Goal: Task Accomplishment & Management: Use online tool/utility

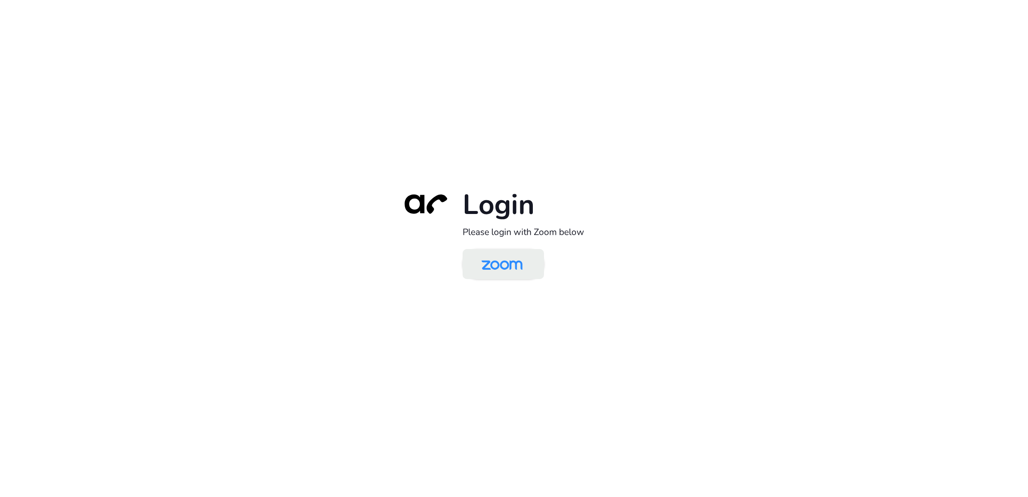
drag, startPoint x: 0, startPoint y: 0, endPoint x: 481, endPoint y: 267, distance: 550.1
click at [481, 267] on img at bounding box center [502, 265] width 59 height 28
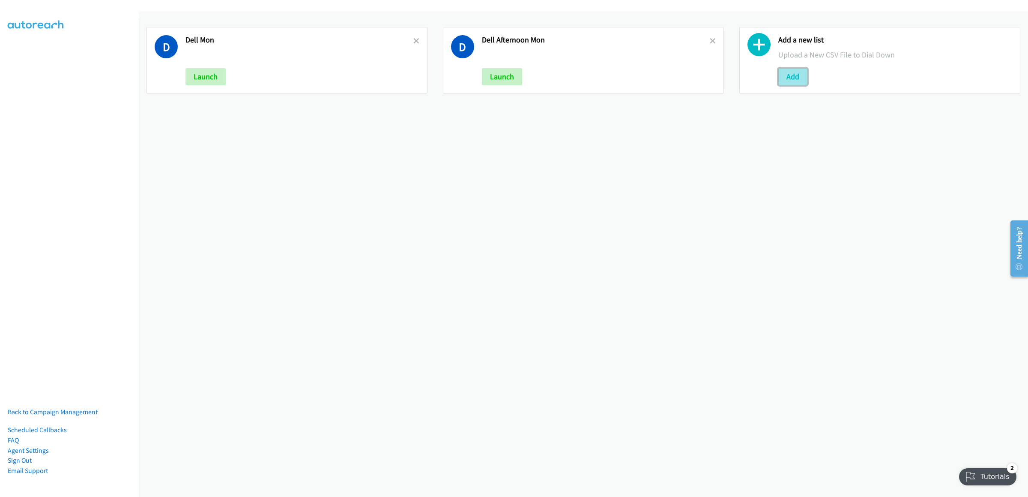
click at [801, 83] on button "Add" at bounding box center [793, 76] width 29 height 17
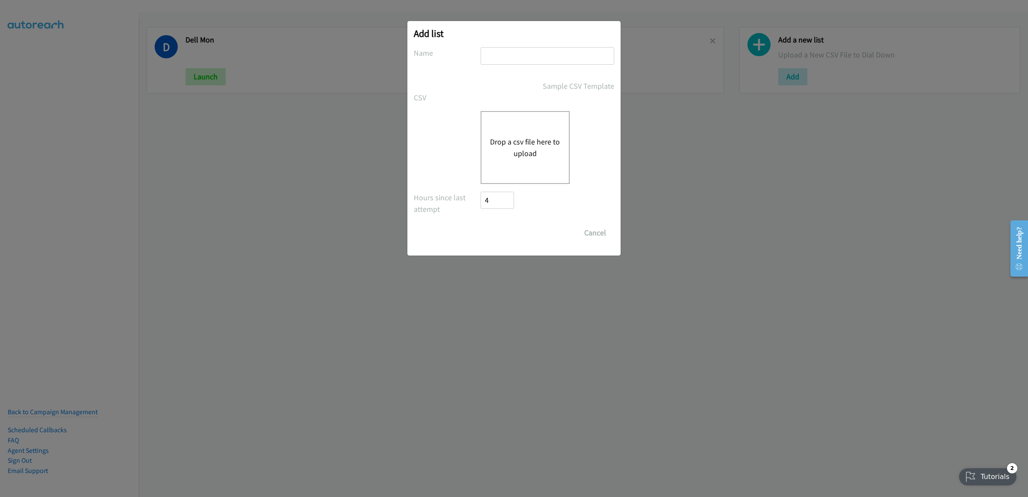
click at [570, 52] on input "text" at bounding box center [548, 56] width 134 height 18
type input "Dell [DATE]"
click at [531, 157] on button "Drop a csv file here to upload" at bounding box center [525, 147] width 70 height 23
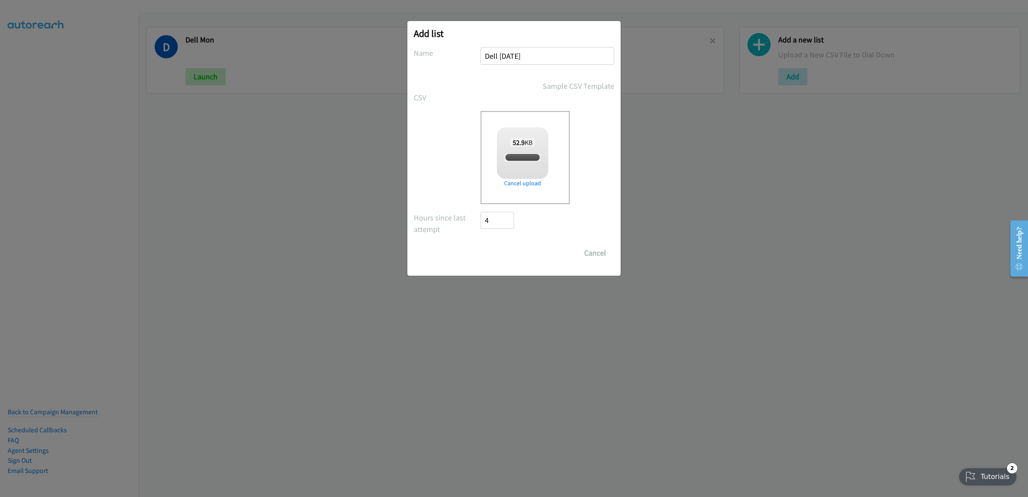
checkbox input "true"
click at [509, 248] on input "Save List" at bounding box center [503, 252] width 45 height 17
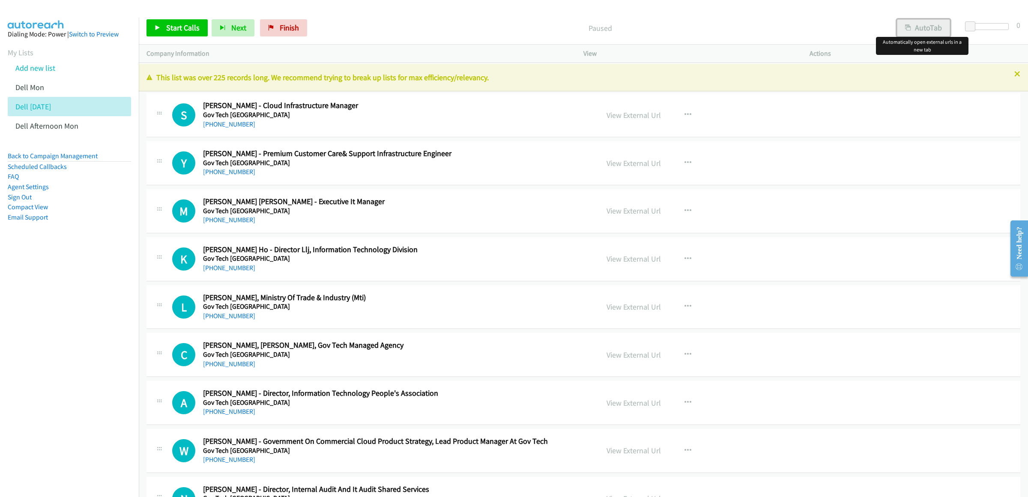
click at [914, 24] on button "AutoTab" at bounding box center [923, 27] width 53 height 17
click at [160, 30] on icon at bounding box center [158, 28] width 6 height 6
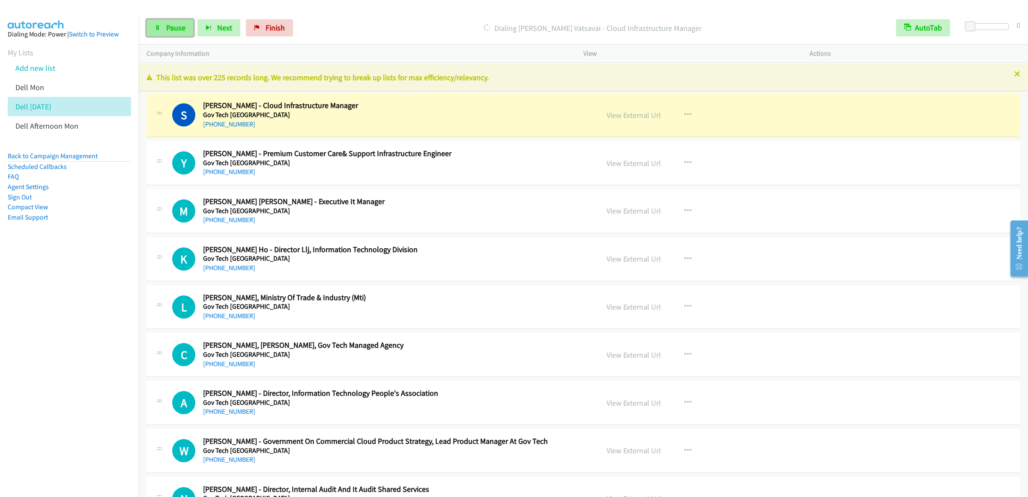
click at [162, 27] on link "Pause" at bounding box center [170, 27] width 47 height 17
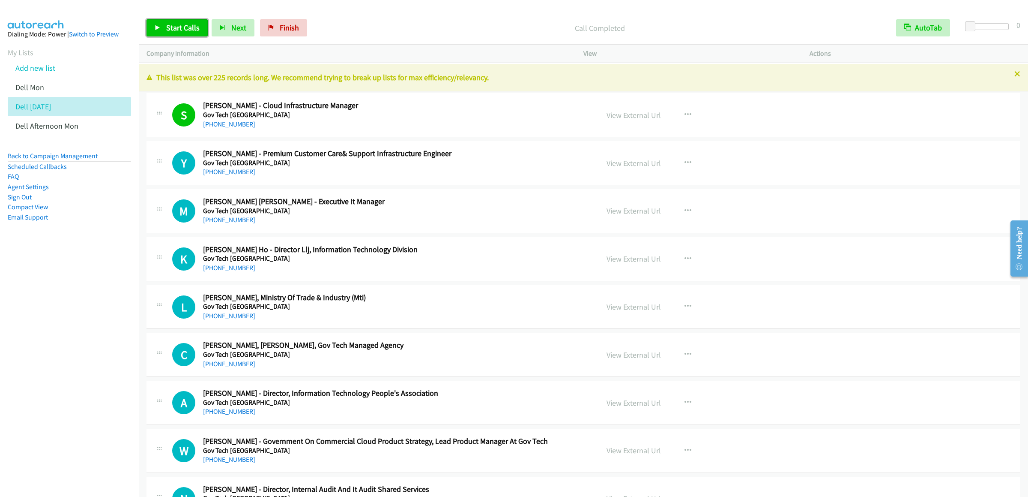
click at [165, 23] on link "Start Calls" at bounding box center [177, 27] width 61 height 17
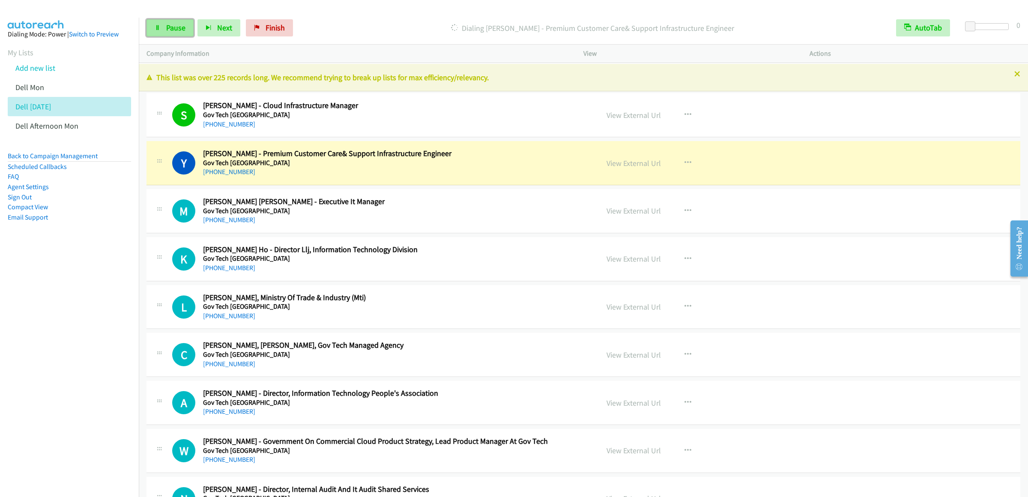
click at [154, 29] on link "Pause" at bounding box center [170, 27] width 47 height 17
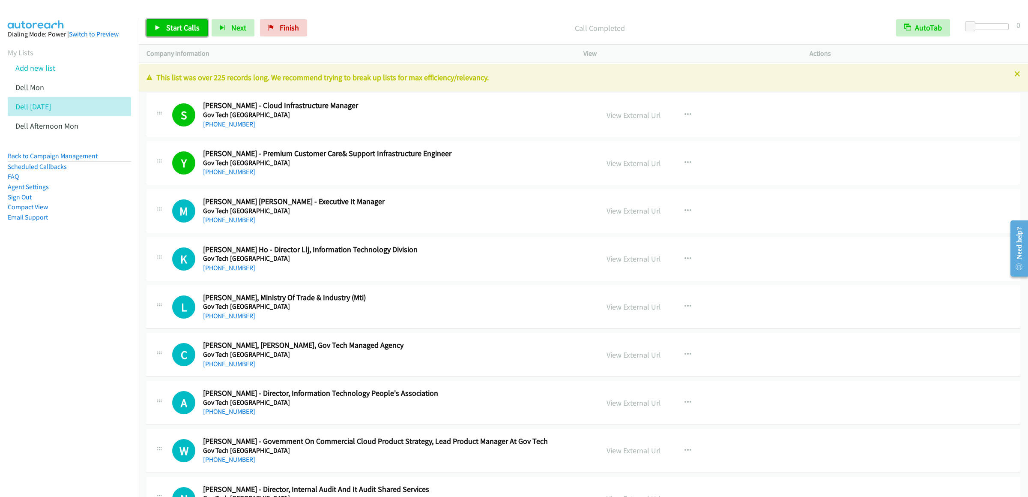
click at [188, 30] on span "Start Calls" at bounding box center [182, 28] width 33 height 10
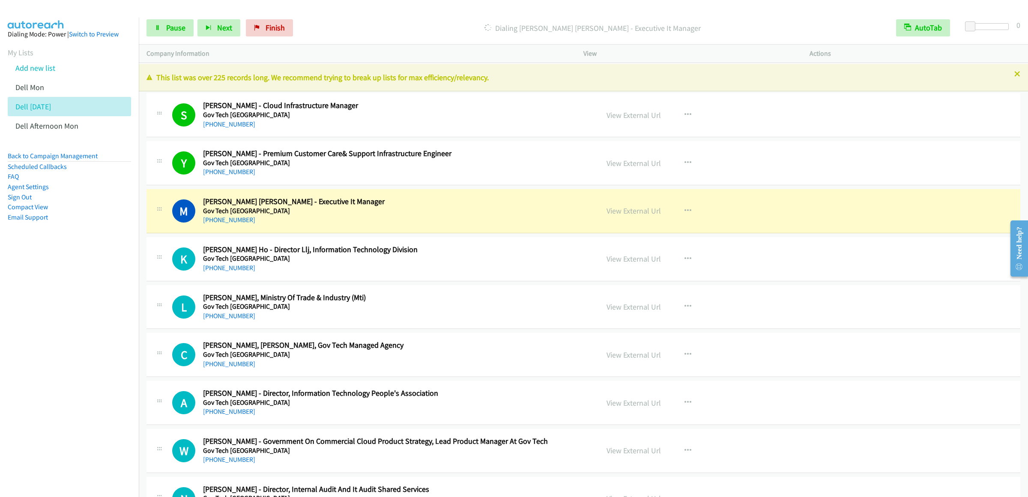
scroll to position [85, 0]
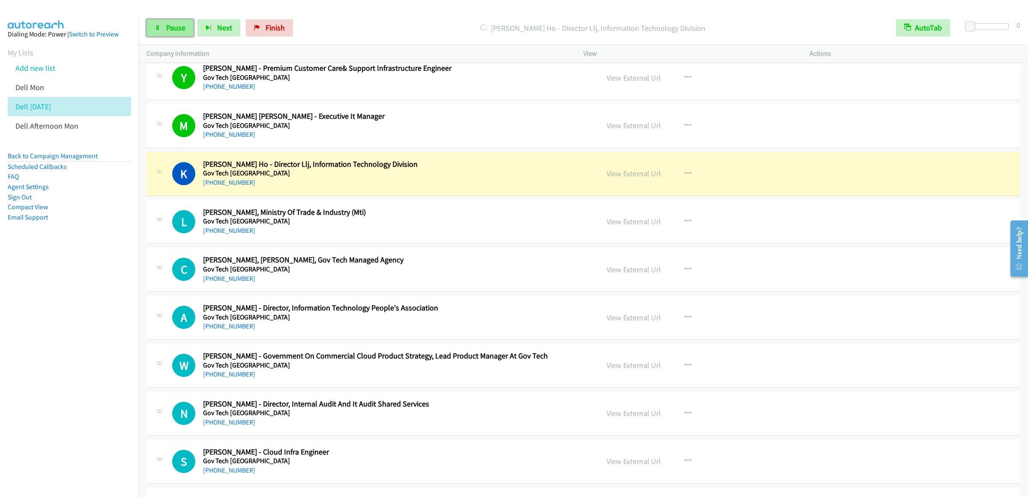
click at [159, 31] on link "Pause" at bounding box center [170, 27] width 47 height 17
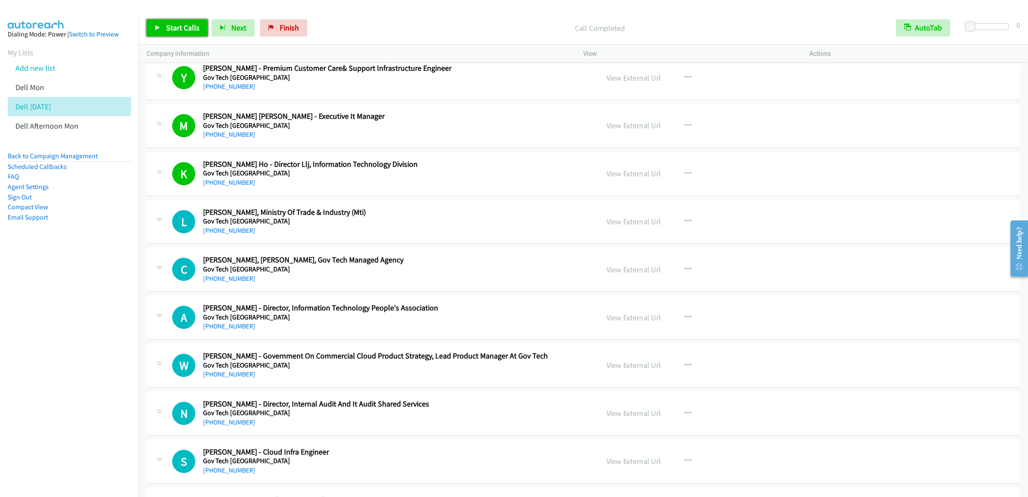
click at [162, 30] on link "Start Calls" at bounding box center [177, 27] width 61 height 17
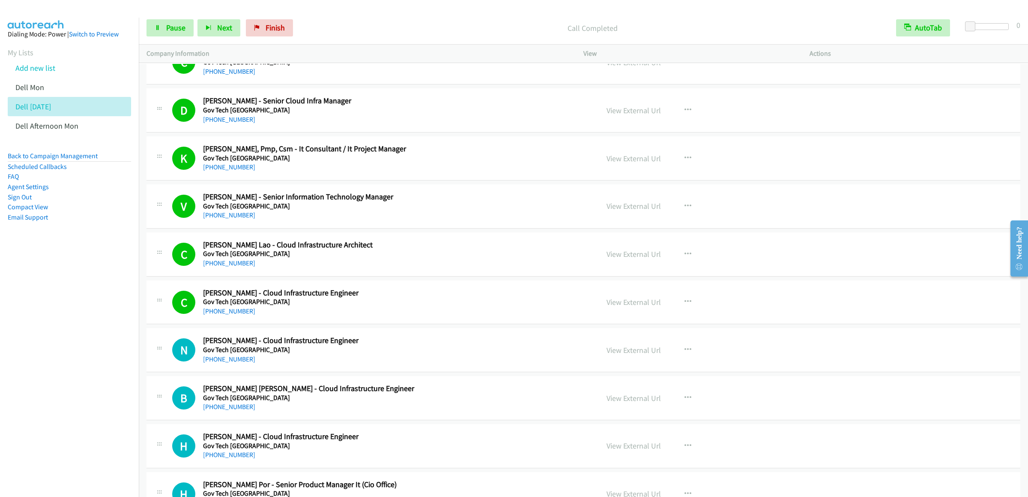
scroll to position [857, 0]
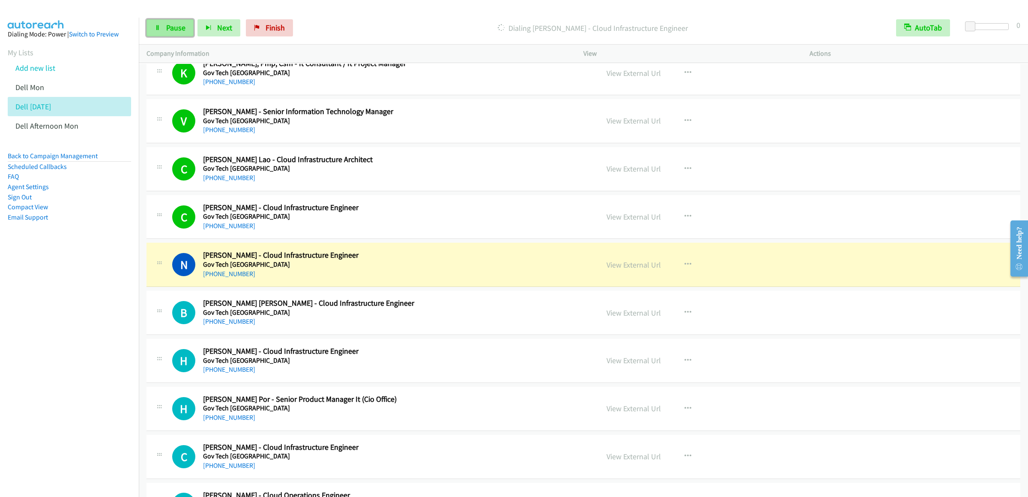
click at [165, 24] on link "Pause" at bounding box center [170, 27] width 47 height 17
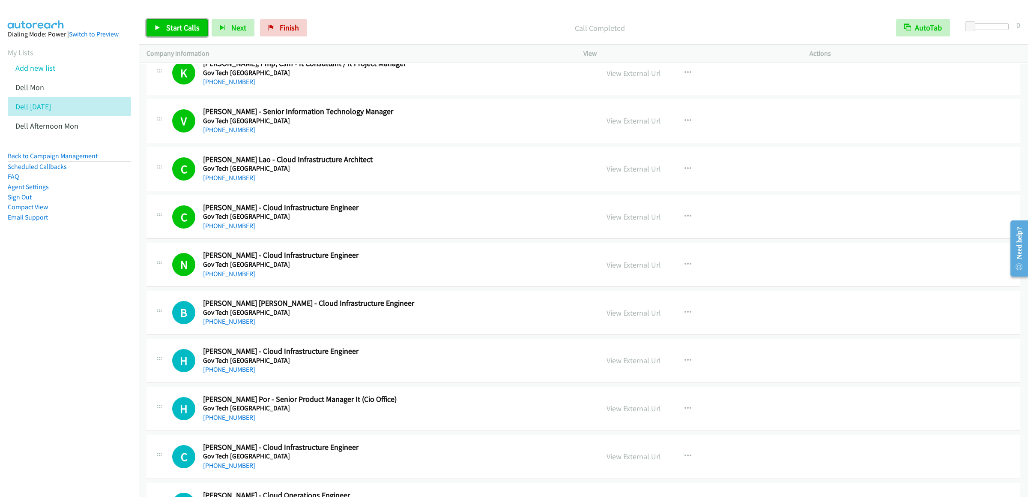
click at [168, 27] on span "Start Calls" at bounding box center [182, 28] width 33 height 10
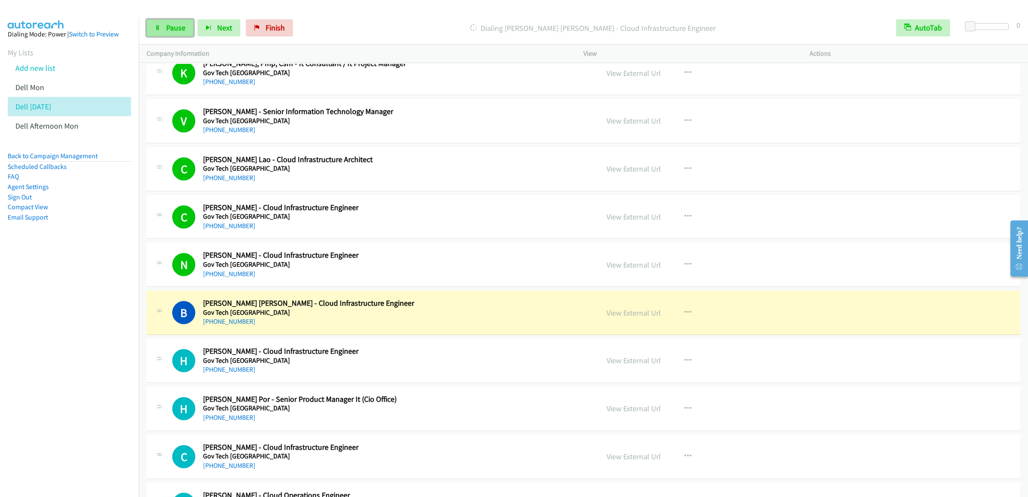
click at [164, 27] on link "Pause" at bounding box center [170, 27] width 47 height 17
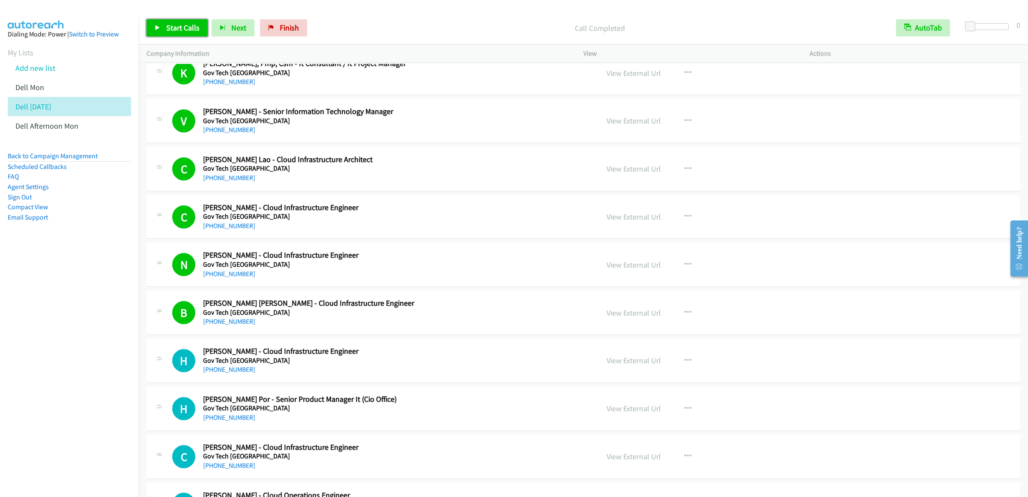
click at [180, 27] on span "Start Calls" at bounding box center [182, 28] width 33 height 10
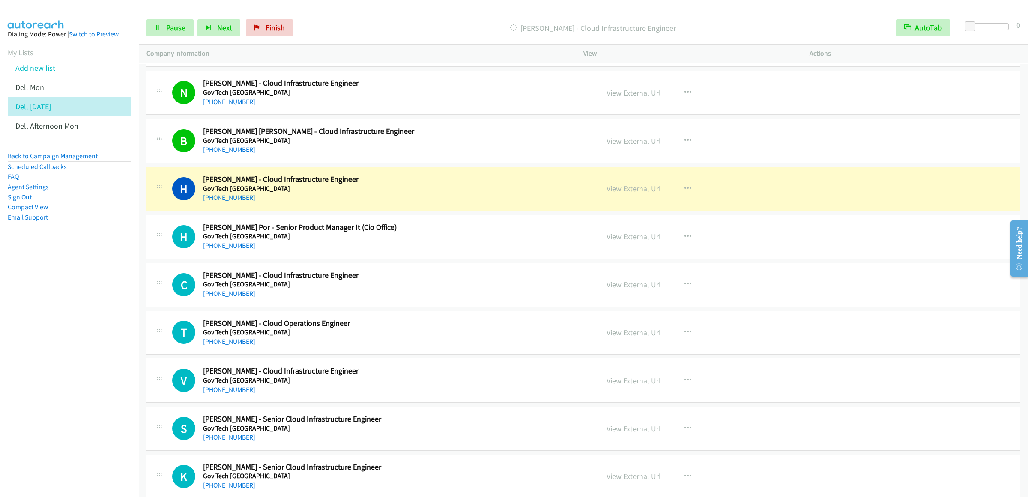
scroll to position [1114, 0]
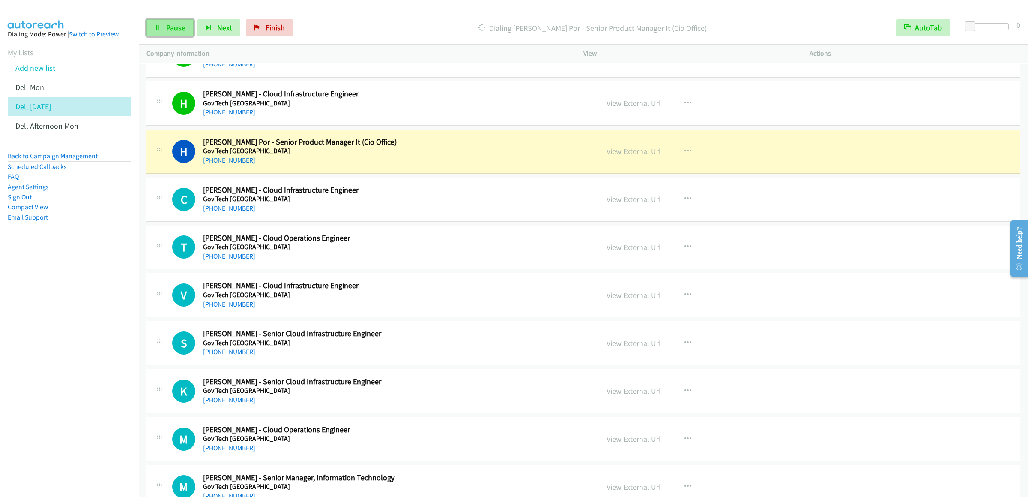
click at [175, 26] on span "Pause" at bounding box center [175, 28] width 19 height 10
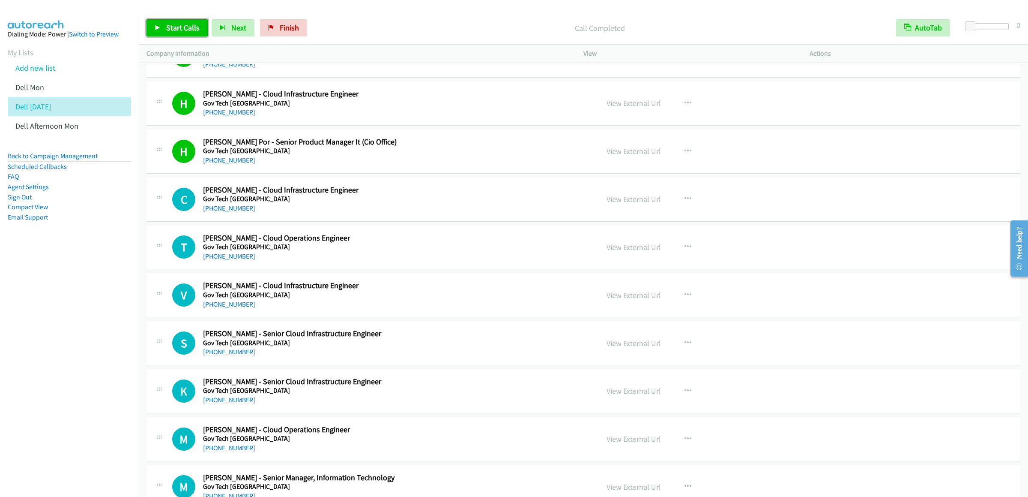
click at [179, 26] on span "Start Calls" at bounding box center [182, 28] width 33 height 10
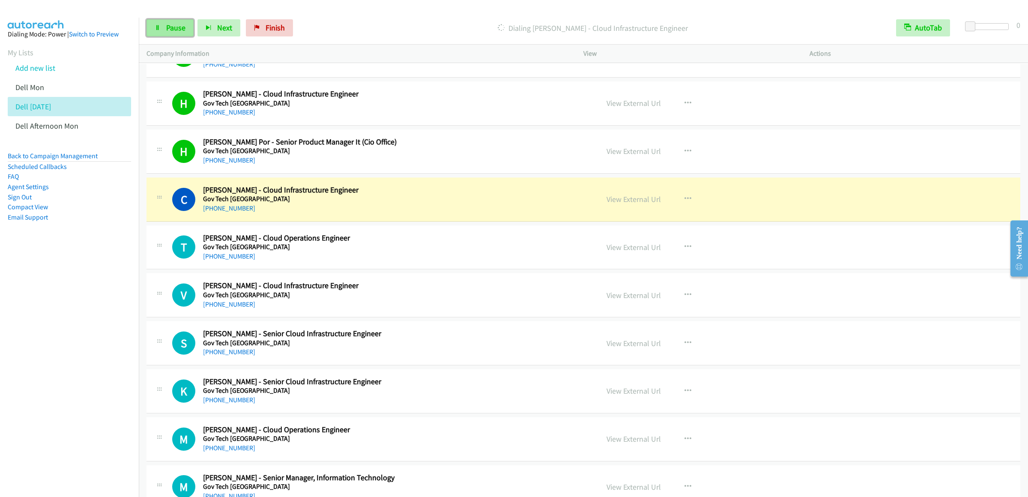
click at [170, 26] on span "Pause" at bounding box center [175, 28] width 19 height 10
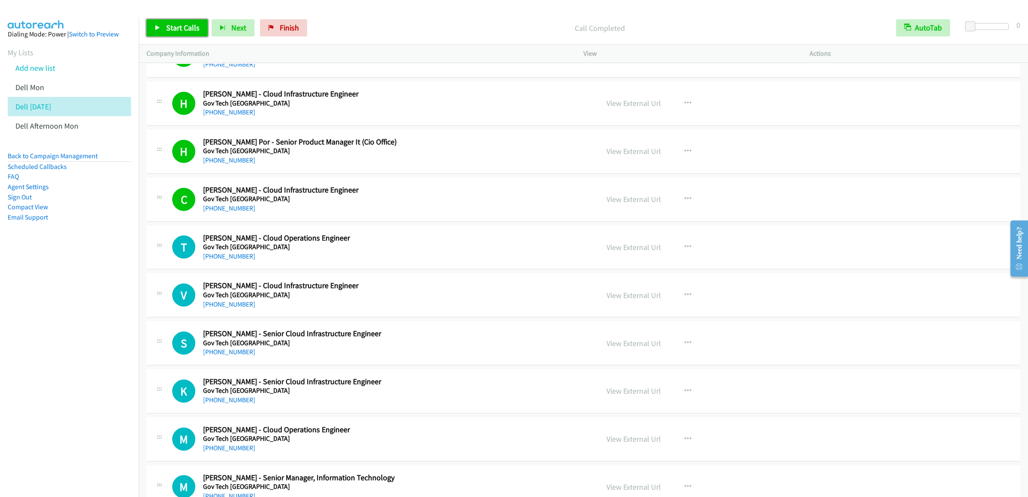
click at [180, 32] on span "Start Calls" at bounding box center [182, 28] width 33 height 10
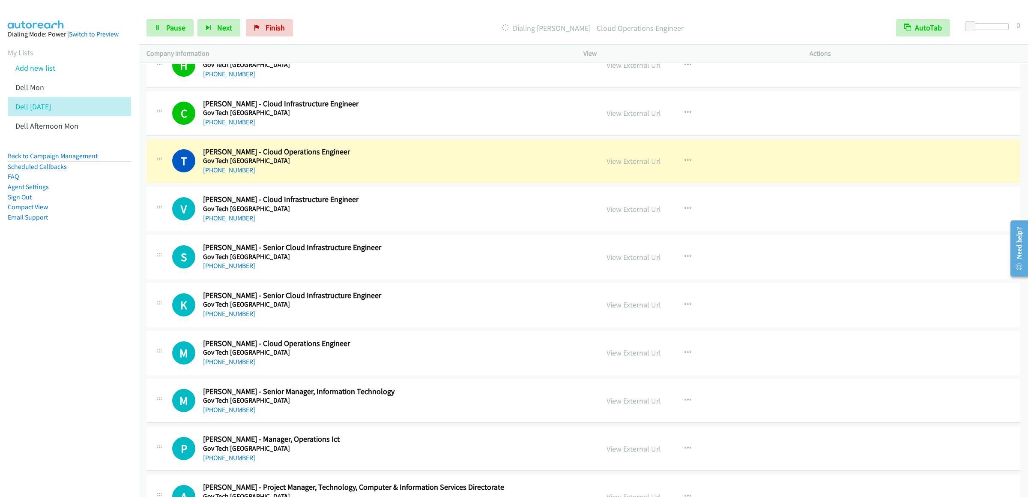
scroll to position [1286, 0]
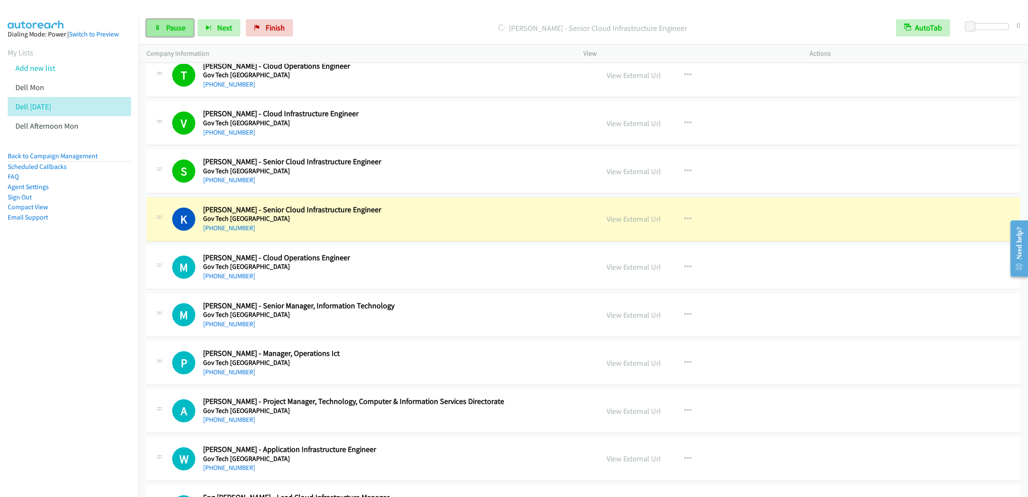
click at [176, 35] on link "Pause" at bounding box center [170, 27] width 47 height 17
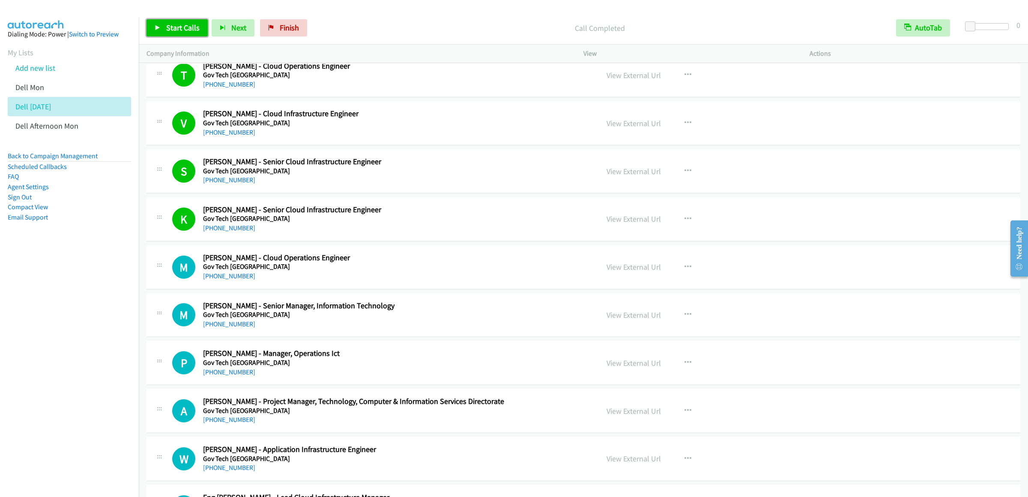
click at [185, 32] on span "Start Calls" at bounding box center [182, 28] width 33 height 10
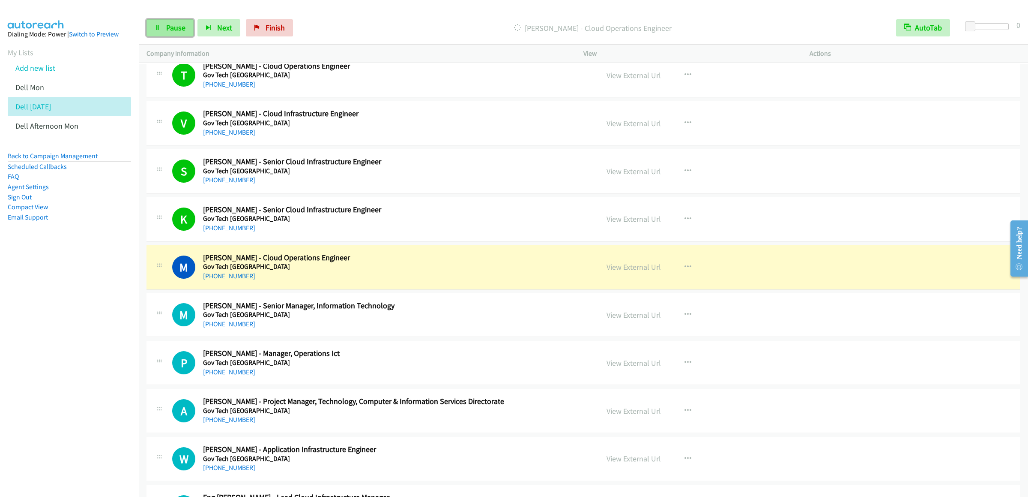
click at [176, 36] on link "Pause" at bounding box center [170, 27] width 47 height 17
click at [161, 31] on link "Start Calls" at bounding box center [177, 27] width 61 height 17
click at [189, 22] on link "Pause" at bounding box center [170, 27] width 47 height 17
click at [189, 22] on link "Start Calls" at bounding box center [177, 27] width 61 height 17
click at [178, 22] on link "Pause" at bounding box center [170, 27] width 47 height 17
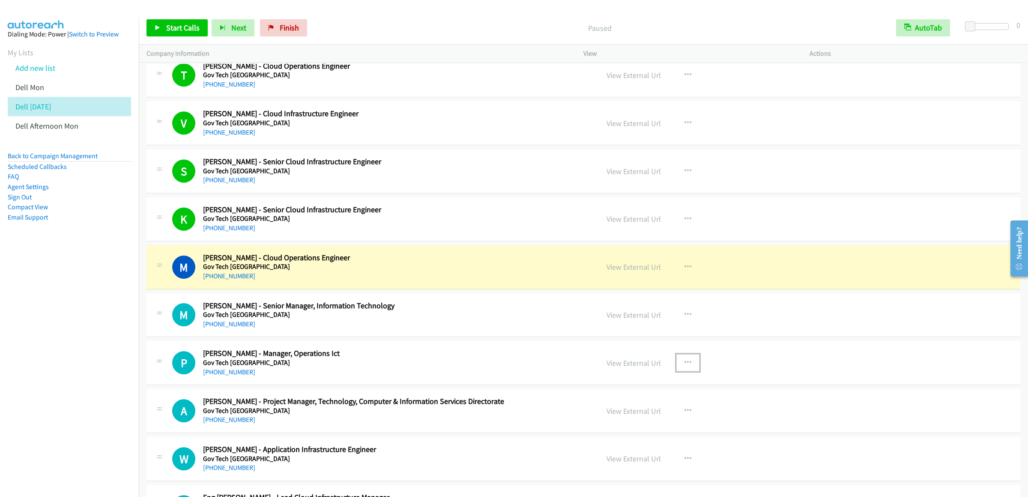
click at [687, 371] on button "button" at bounding box center [688, 362] width 23 height 17
click at [629, 427] on link "Start Calls Here" at bounding box center [642, 418] width 114 height 17
click at [175, 34] on link "Start Calls" at bounding box center [177, 27] width 61 height 17
click at [641, 272] on link "View External Url" at bounding box center [634, 267] width 54 height 10
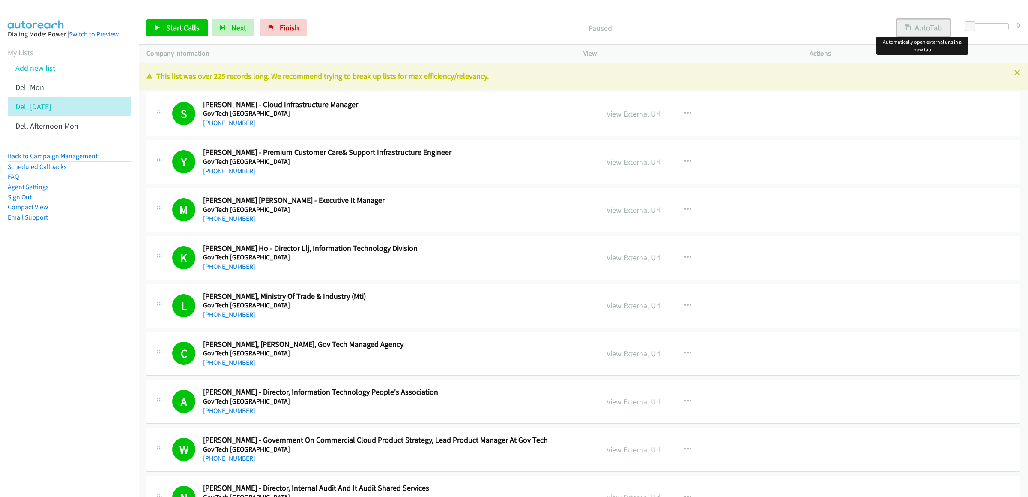
click at [924, 29] on button "AutoTab" at bounding box center [923, 27] width 53 height 17
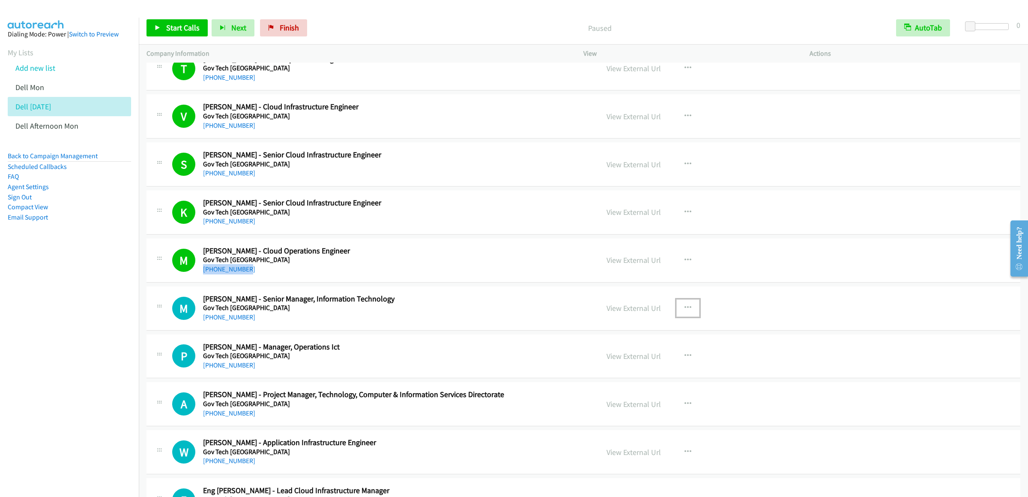
click at [686, 311] on icon "button" at bounding box center [688, 307] width 7 height 7
click at [630, 371] on link "Start Calls Here" at bounding box center [642, 363] width 114 height 17
click at [188, 30] on span "Start Calls" at bounding box center [182, 28] width 33 height 10
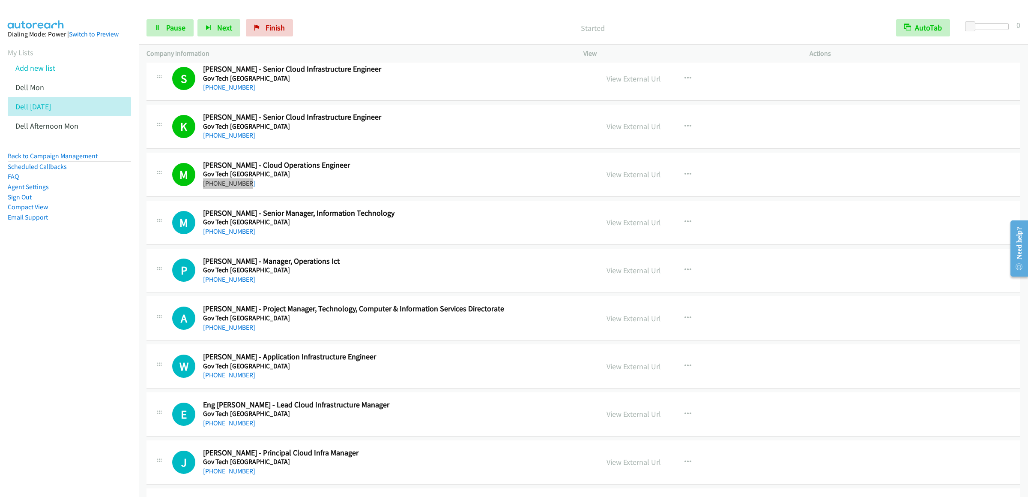
scroll to position [1463, 0]
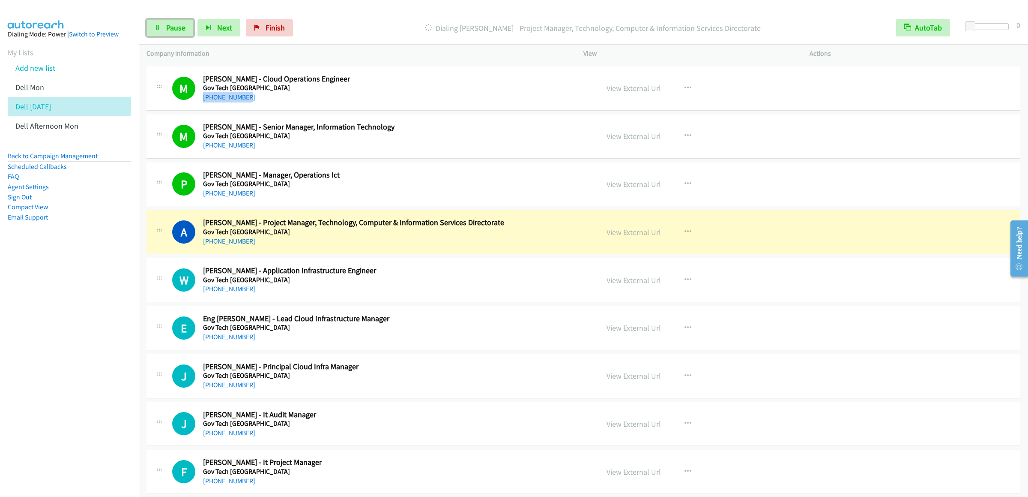
drag, startPoint x: 169, startPoint y: 26, endPoint x: 345, endPoint y: 63, distance: 179.5
click at [169, 26] on span "Pause" at bounding box center [175, 28] width 19 height 10
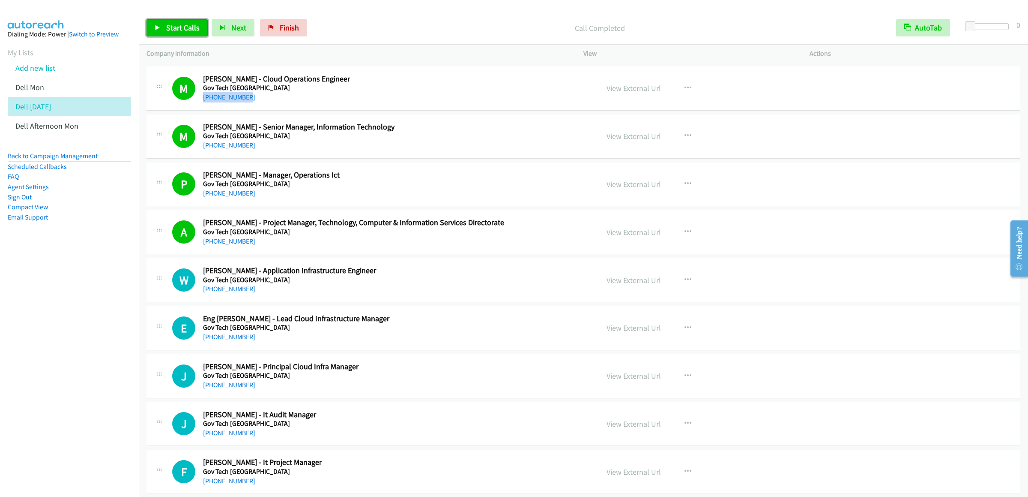
click at [164, 28] on link "Start Calls" at bounding box center [177, 27] width 61 height 17
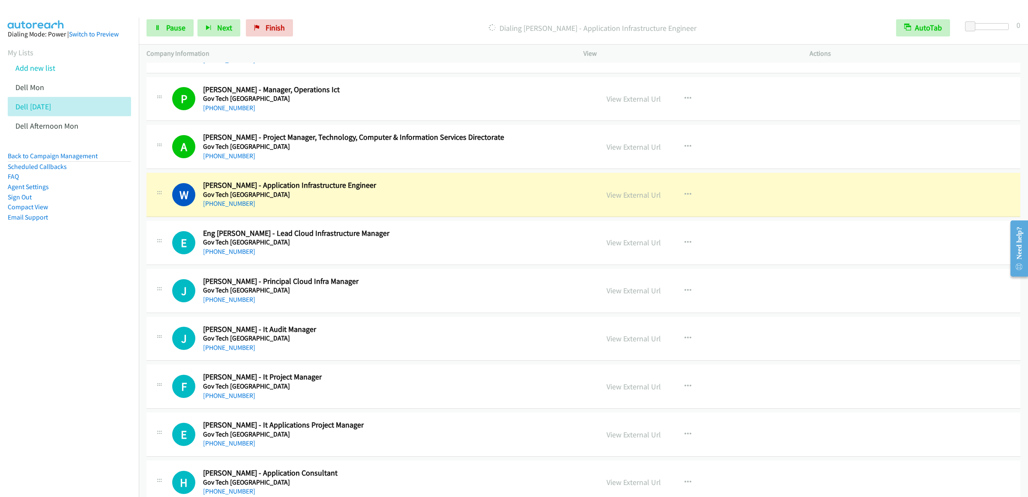
scroll to position [1634, 0]
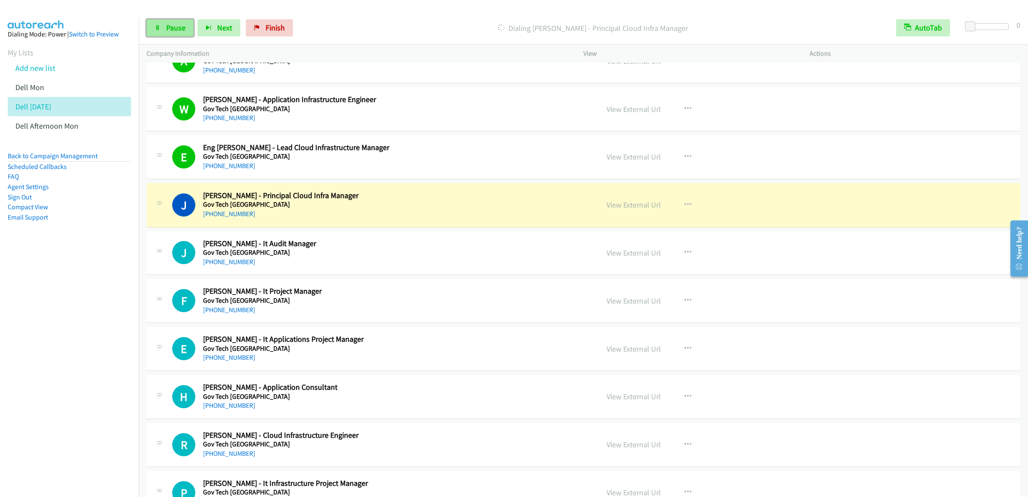
click at [174, 28] on span "Pause" at bounding box center [175, 28] width 19 height 10
click at [171, 35] on link "Start Calls" at bounding box center [177, 27] width 61 height 17
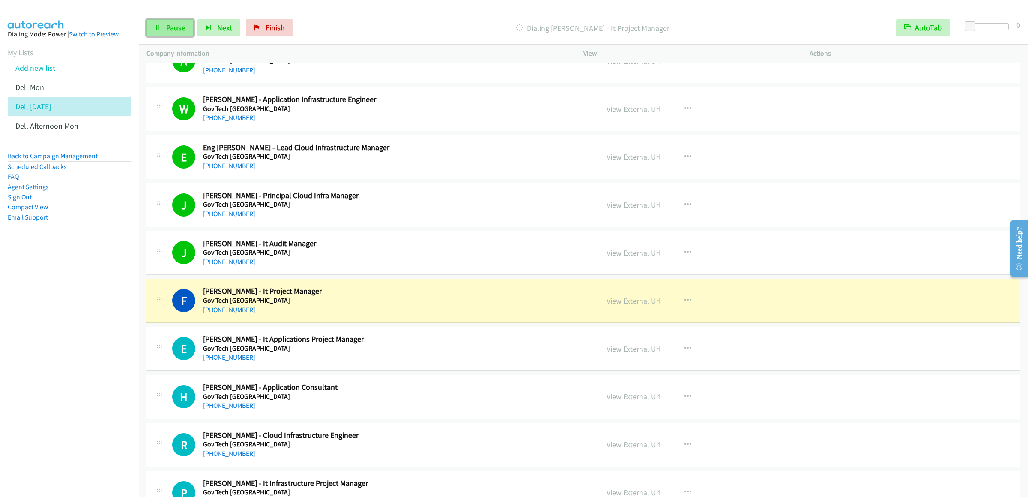
click at [165, 30] on link "Pause" at bounding box center [170, 27] width 47 height 17
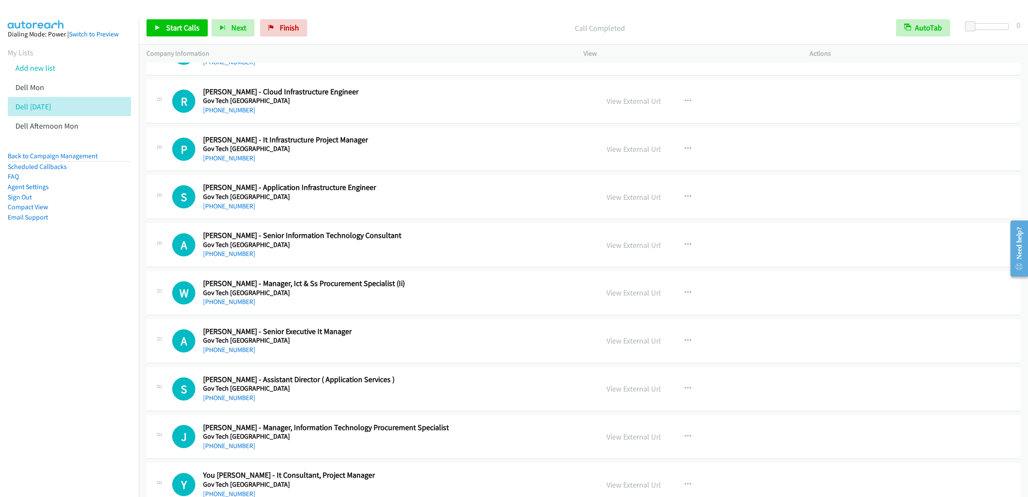
scroll to position [2320, 0]
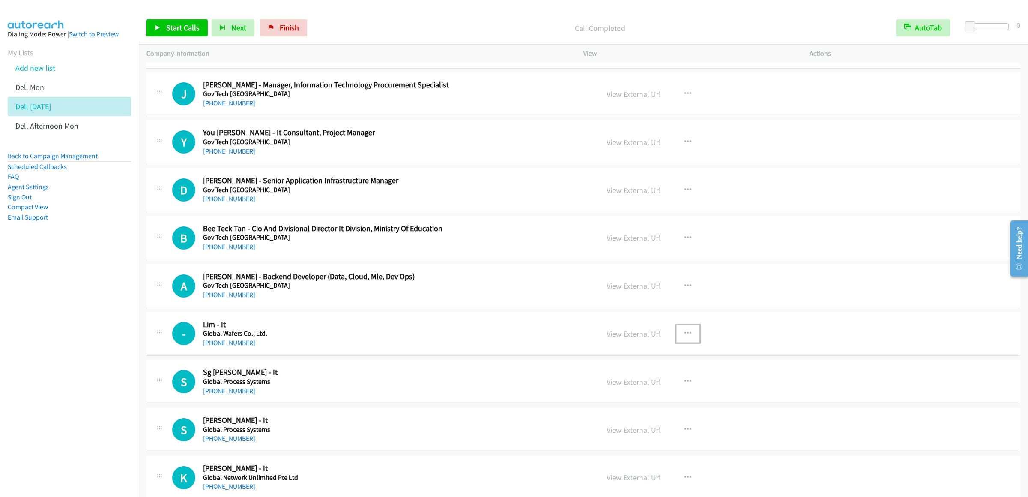
click at [689, 342] on button "button" at bounding box center [688, 333] width 23 height 17
click at [623, 398] on link "Start Calls Here" at bounding box center [642, 389] width 114 height 17
click at [171, 35] on link "Start Calls" at bounding box center [177, 27] width 61 height 17
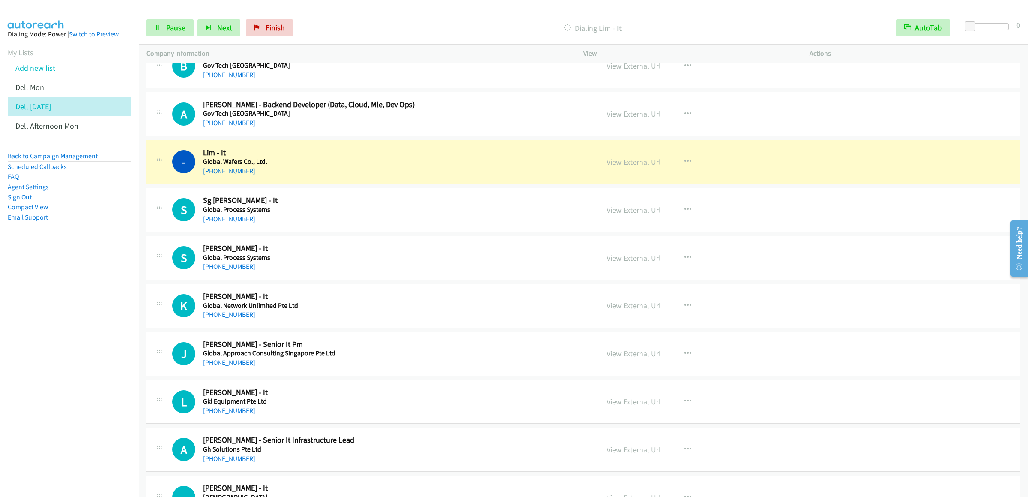
scroll to position [2577, 0]
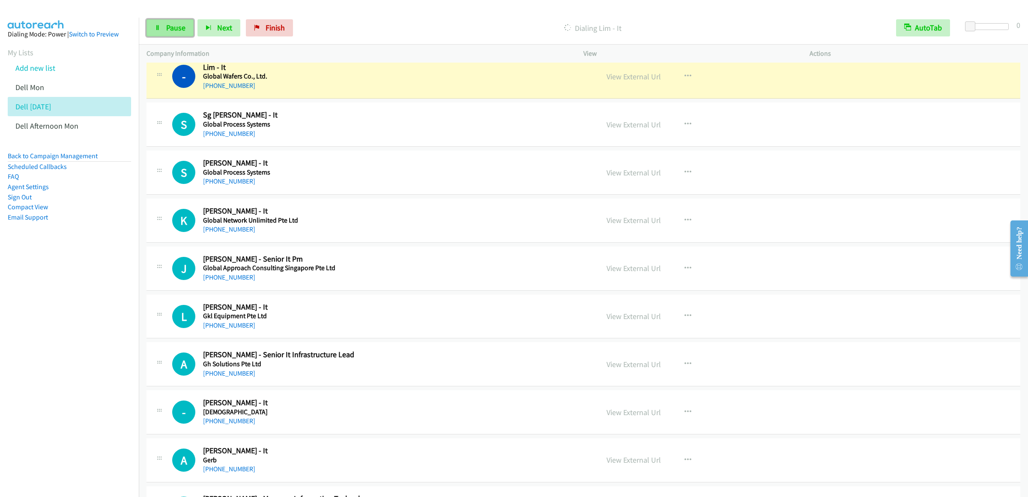
click at [174, 25] on span "Pause" at bounding box center [175, 28] width 19 height 10
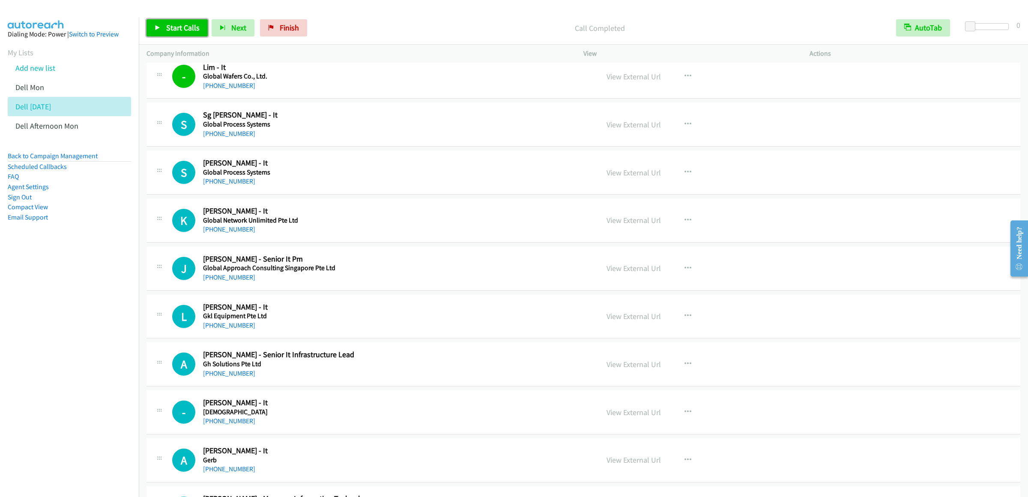
click at [162, 29] on link "Start Calls" at bounding box center [177, 27] width 61 height 17
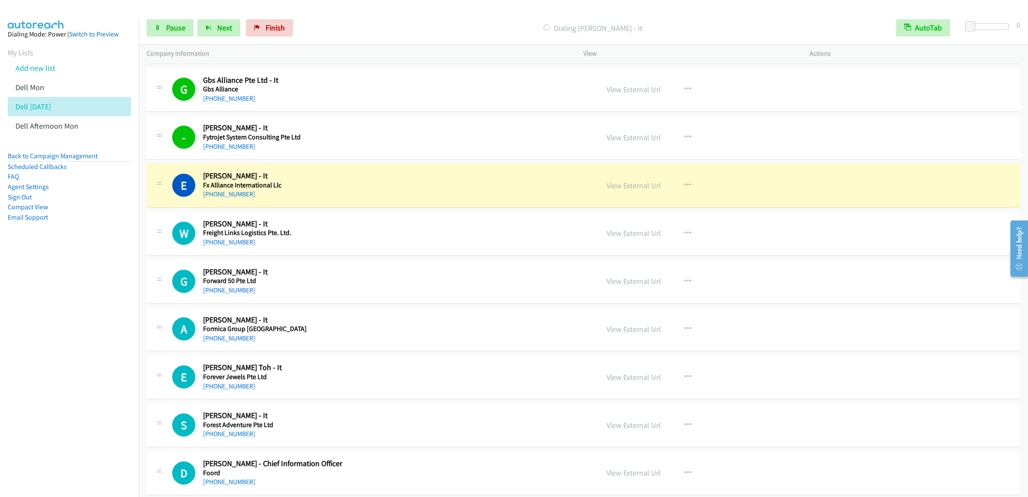
scroll to position [3177, 0]
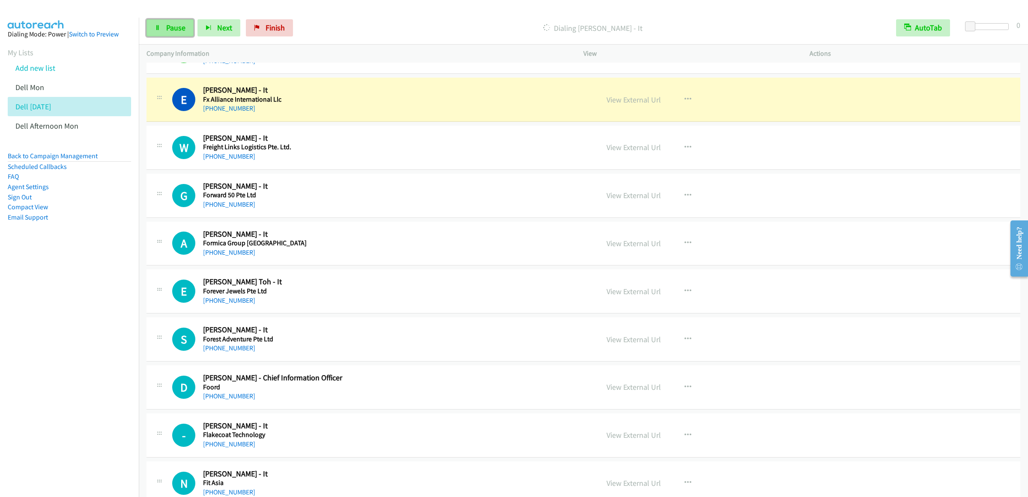
drag, startPoint x: 175, startPoint y: 31, endPoint x: 192, endPoint y: 28, distance: 16.9
click at [175, 31] on span "Pause" at bounding box center [175, 28] width 19 height 10
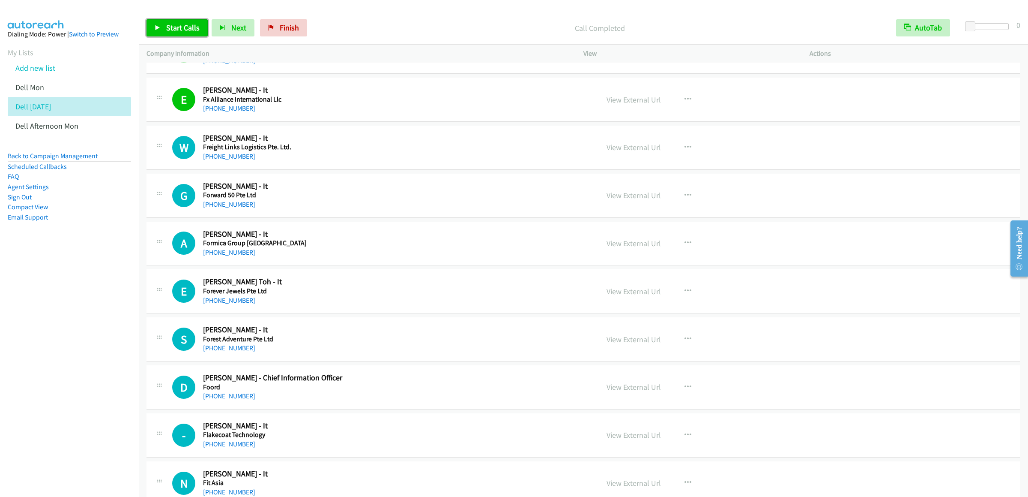
click at [150, 31] on link "Start Calls" at bounding box center [177, 27] width 61 height 17
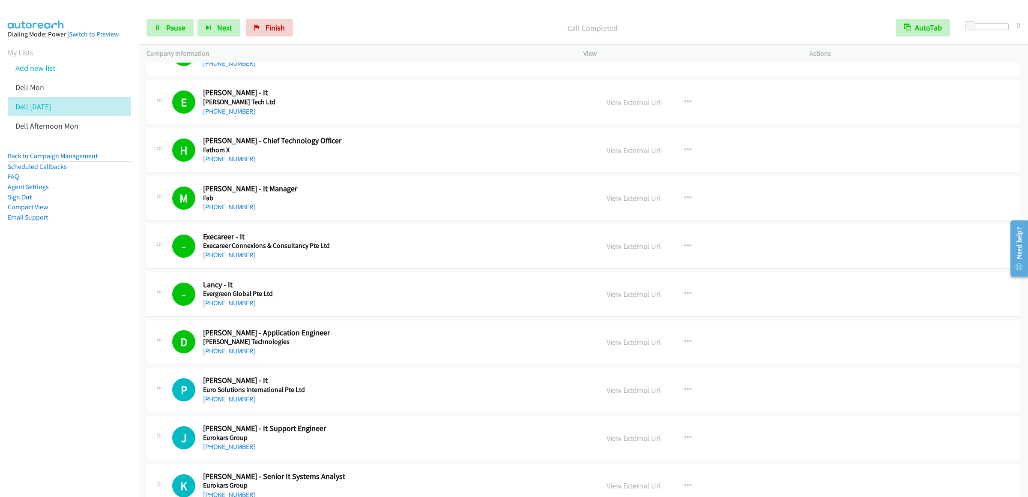
scroll to position [3862, 0]
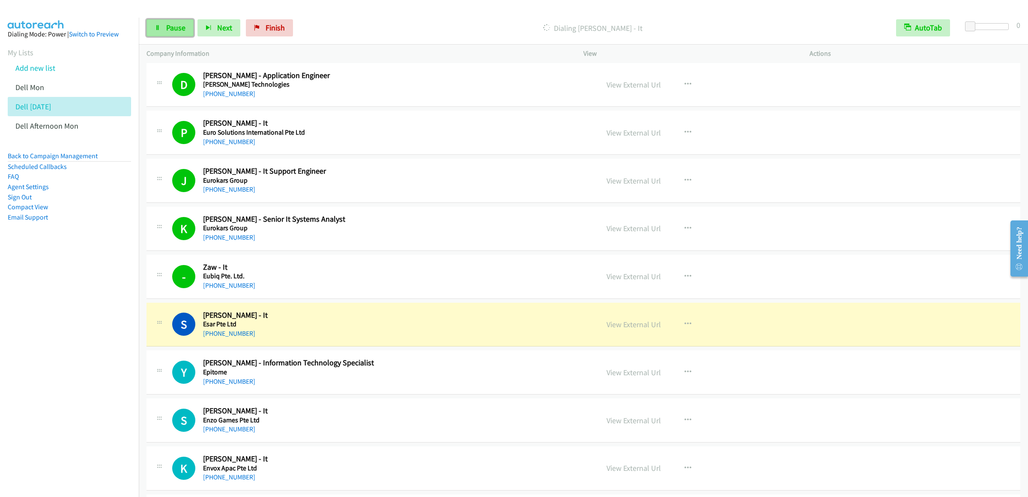
click at [172, 28] on span "Pause" at bounding box center [175, 28] width 19 height 10
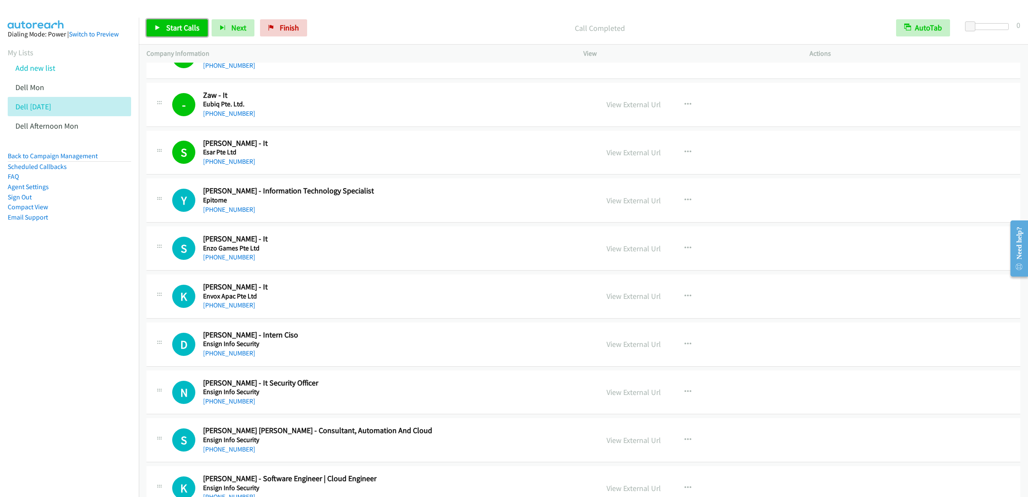
click at [162, 22] on link "Start Calls" at bounding box center [177, 27] width 61 height 17
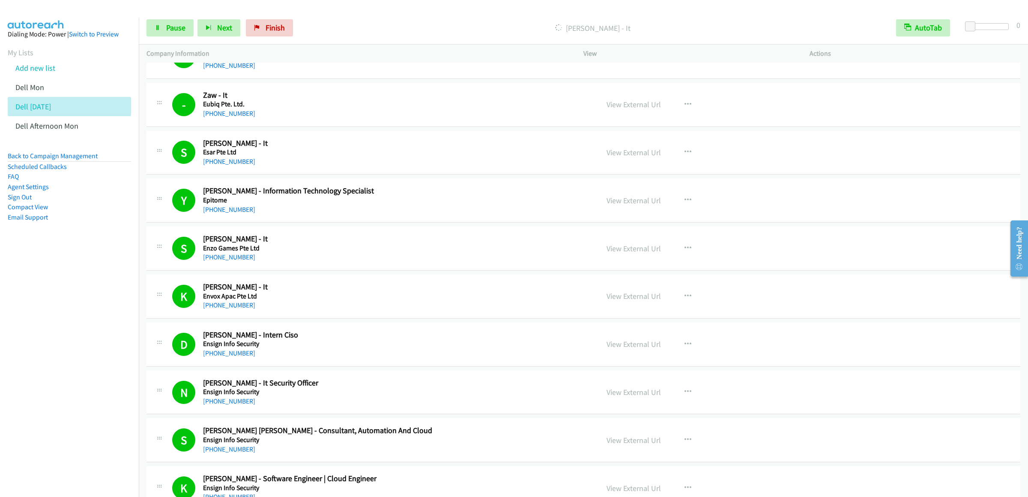
scroll to position [4462, 0]
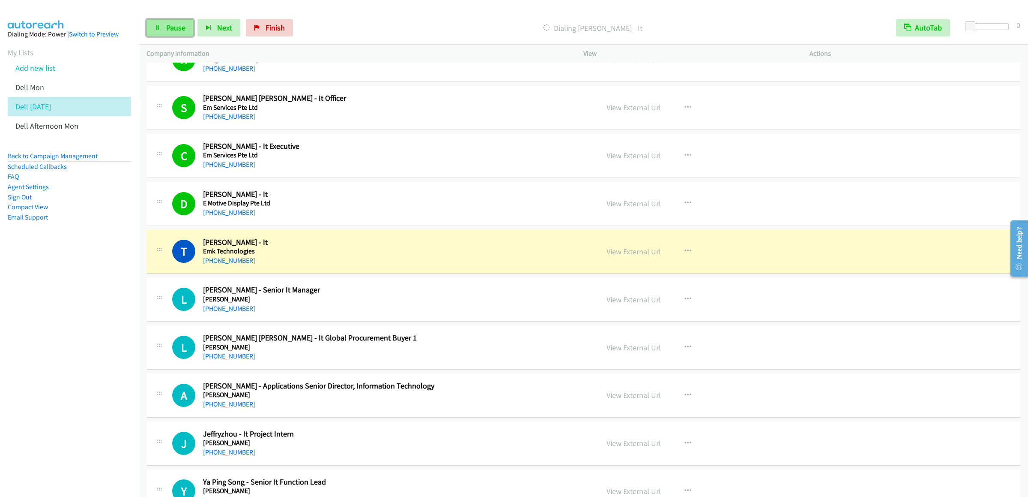
click at [178, 36] on link "Pause" at bounding box center [170, 27] width 47 height 17
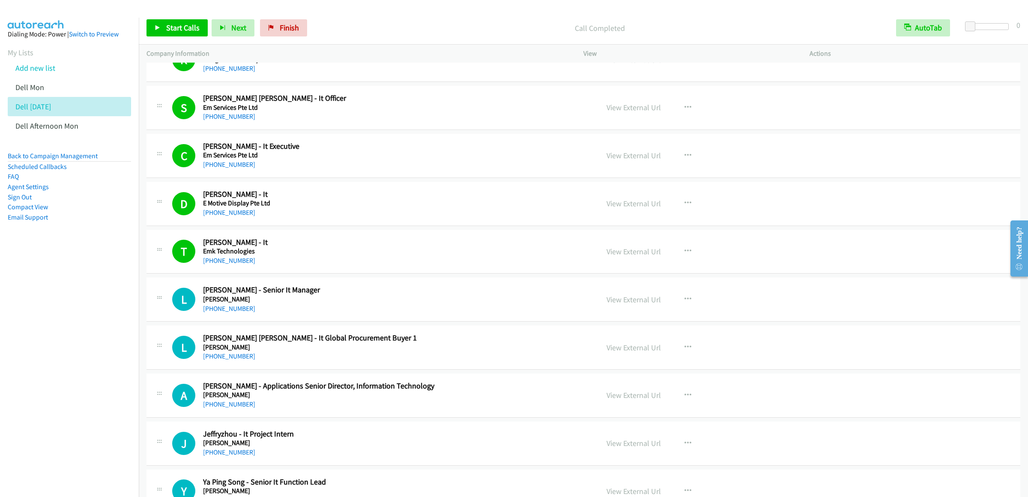
click at [39, 78] on li "Add new list" at bounding box center [77, 67] width 139 height 19
click at [47, 73] on link "Add new list" at bounding box center [35, 68] width 40 height 10
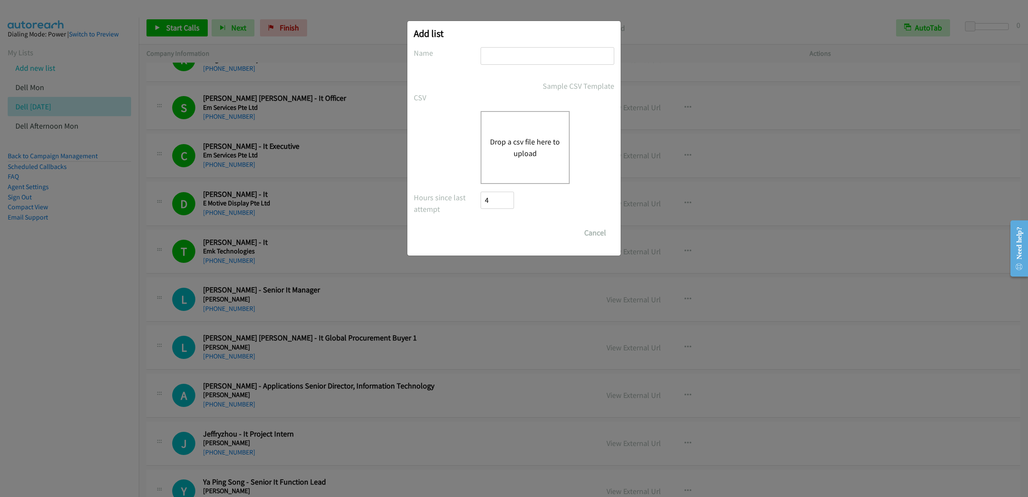
click at [560, 55] on input "text" at bounding box center [548, 56] width 134 height 18
type input "dell tue 2.0"
click at [545, 162] on div "Drop a csv file here to upload" at bounding box center [525, 147] width 89 height 73
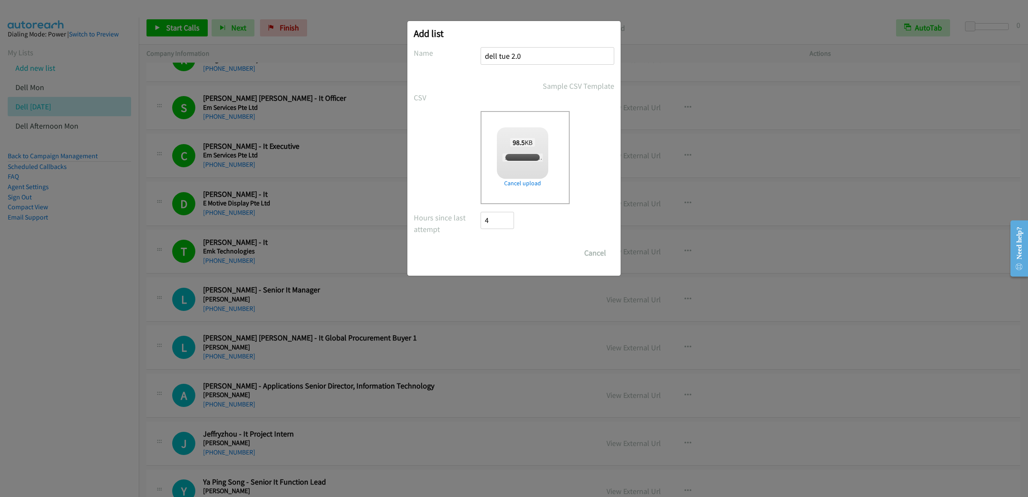
checkbox input "true"
click at [508, 255] on input "Save List" at bounding box center [503, 252] width 45 height 17
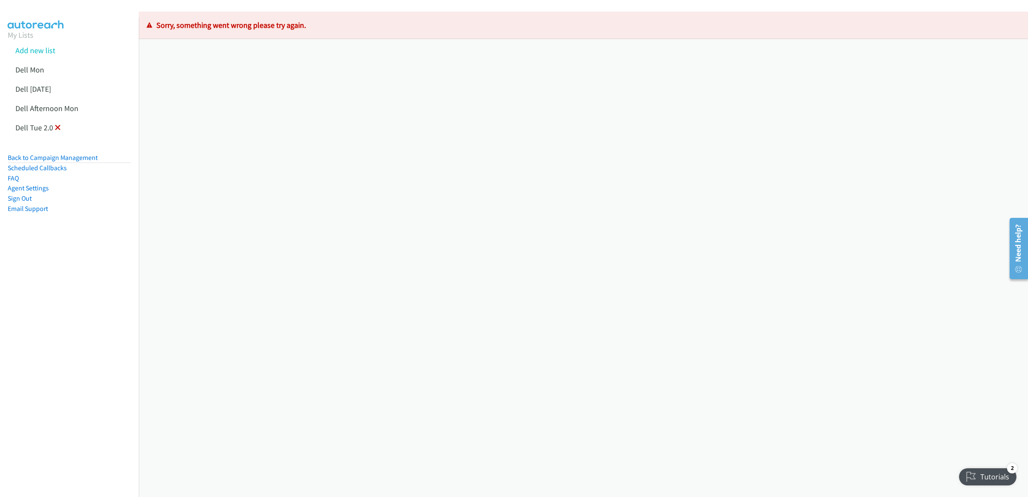
click at [57, 129] on icon at bounding box center [58, 128] width 6 height 6
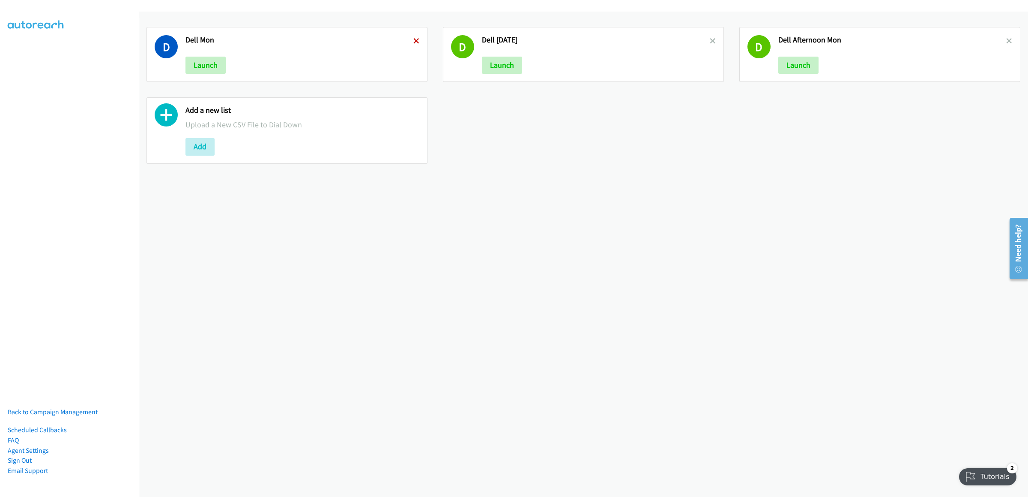
click at [414, 39] on icon at bounding box center [417, 42] width 6 height 6
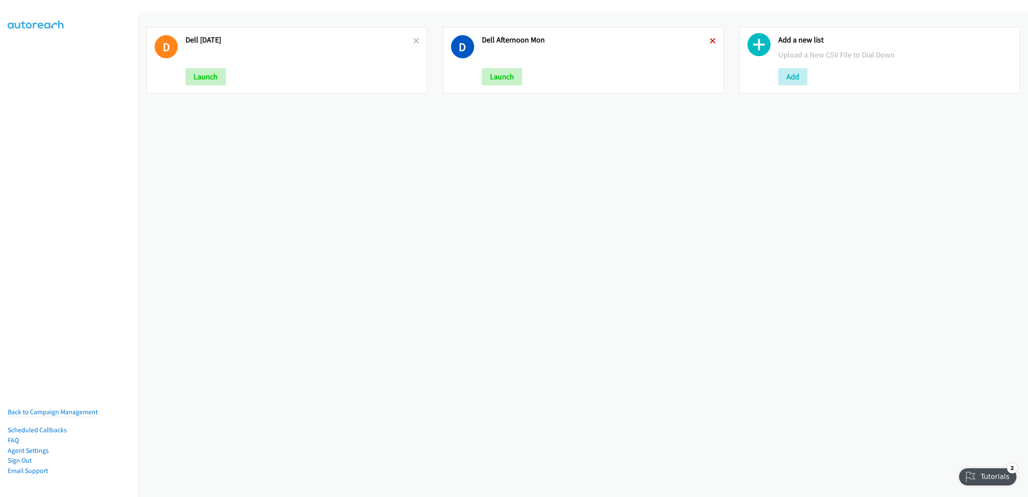
click at [710, 41] on icon at bounding box center [713, 42] width 6 height 6
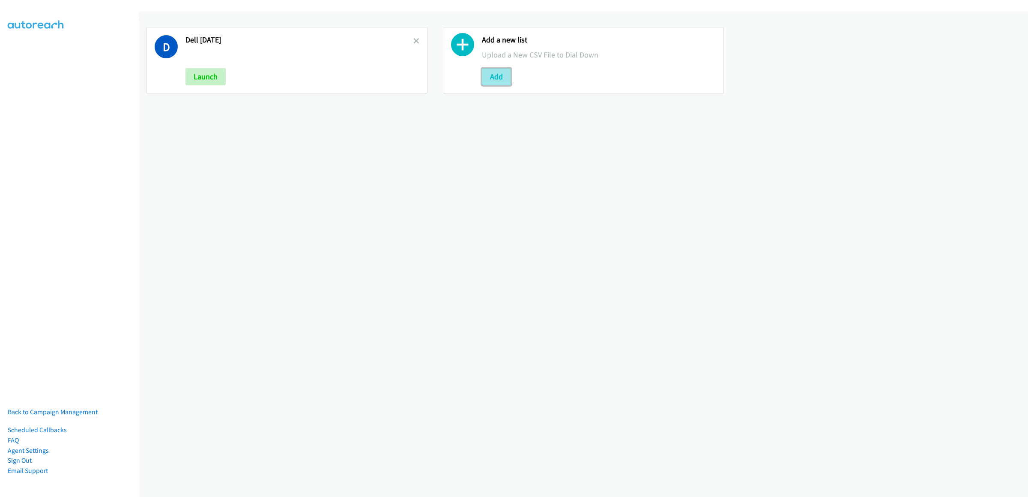
click at [504, 72] on button "Add" at bounding box center [496, 76] width 29 height 17
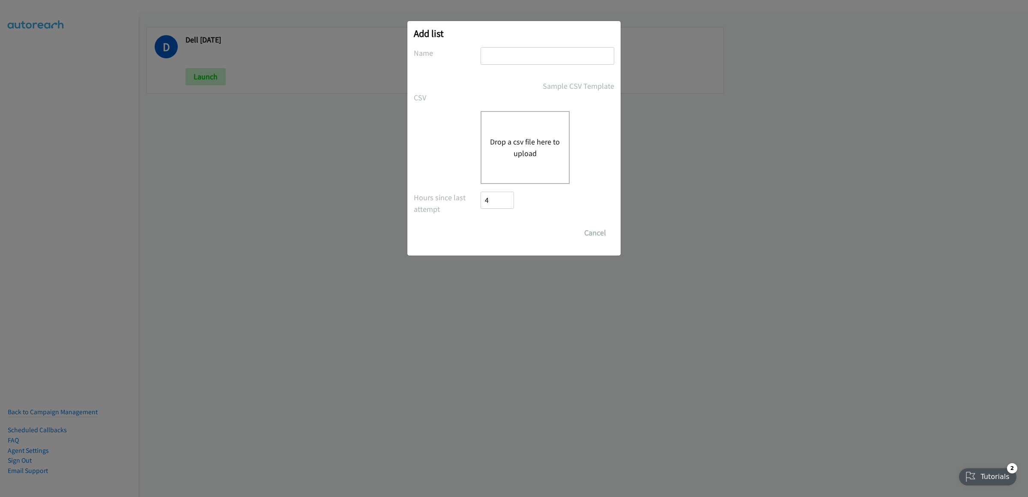
click at [530, 54] on input "text" at bounding box center [548, 56] width 134 height 18
type input "tue dell 2.o"
click at [481, 224] on input "Save List" at bounding box center [489, 228] width 16 height 9
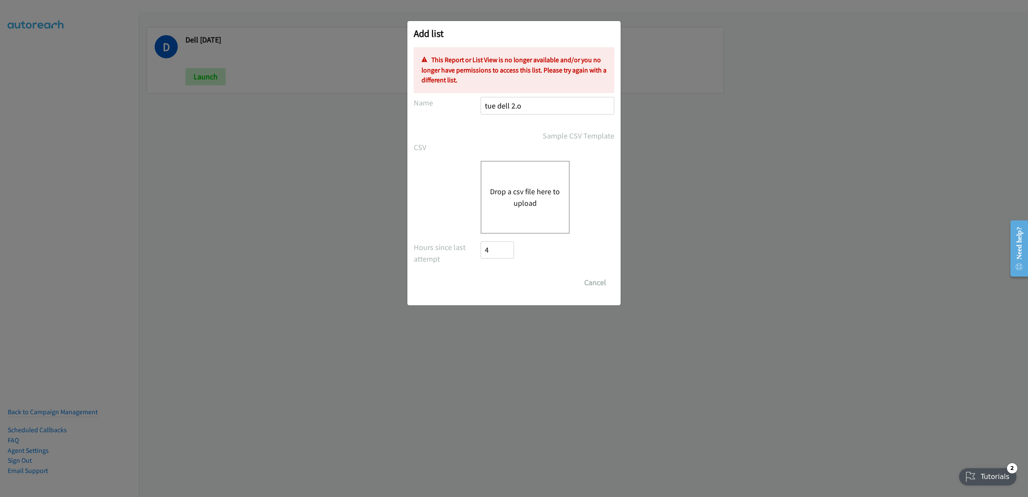
click at [515, 177] on div "Drop a csv file here to upload" at bounding box center [525, 197] width 89 height 73
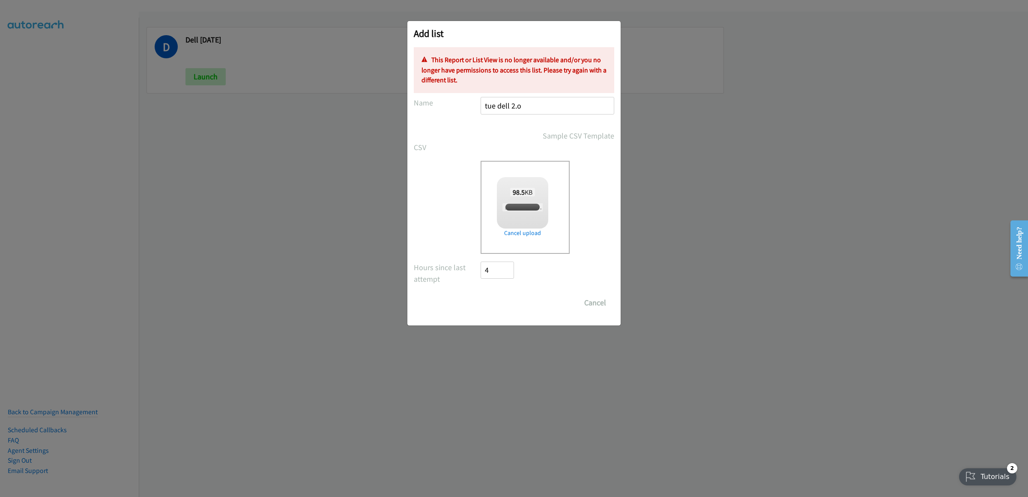
checkbox input "true"
drag, startPoint x: 481, startPoint y: 362, endPoint x: 490, endPoint y: 339, distance: 24.7
click at [481, 363] on div "Add list No phone fields were returned for that Report or List View Please uplo…" at bounding box center [514, 252] width 1028 height 489
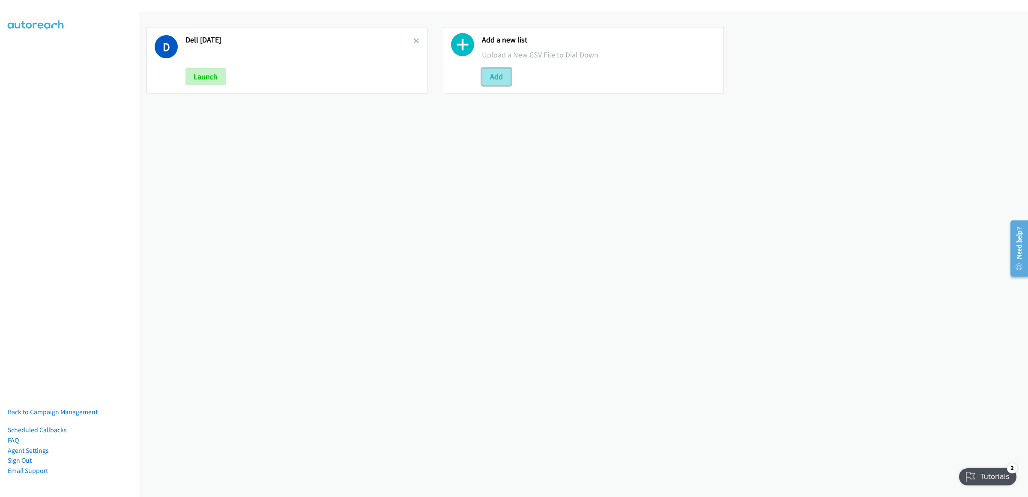
click at [494, 82] on button "Add" at bounding box center [496, 76] width 29 height 17
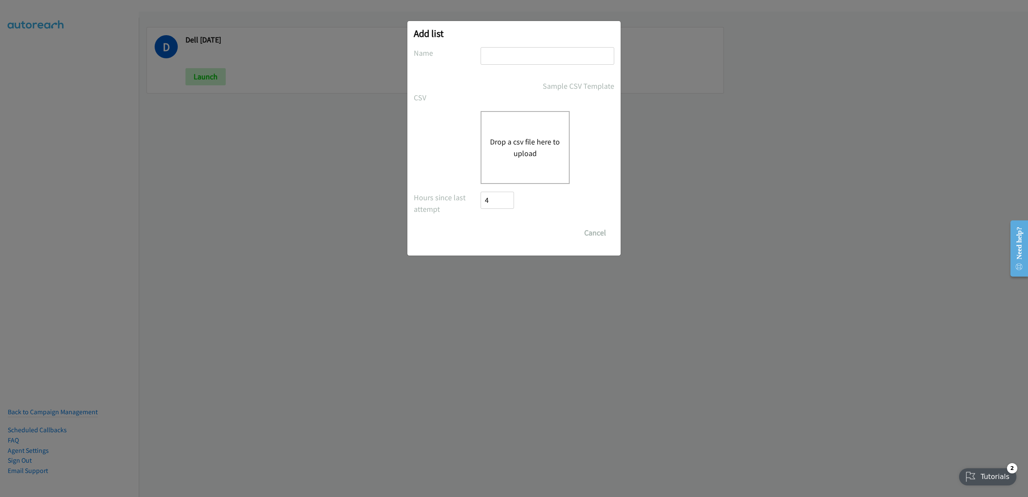
drag, startPoint x: 498, startPoint y: 69, endPoint x: 512, endPoint y: 60, distance: 16.3
click at [499, 68] on div at bounding box center [548, 59] width 134 height 25
click at [512, 60] on input "text" at bounding box center [548, 56] width 134 height 18
type input "tue 2.0"
click at [504, 122] on div "Drop a csv file here to upload" at bounding box center [525, 147] width 89 height 73
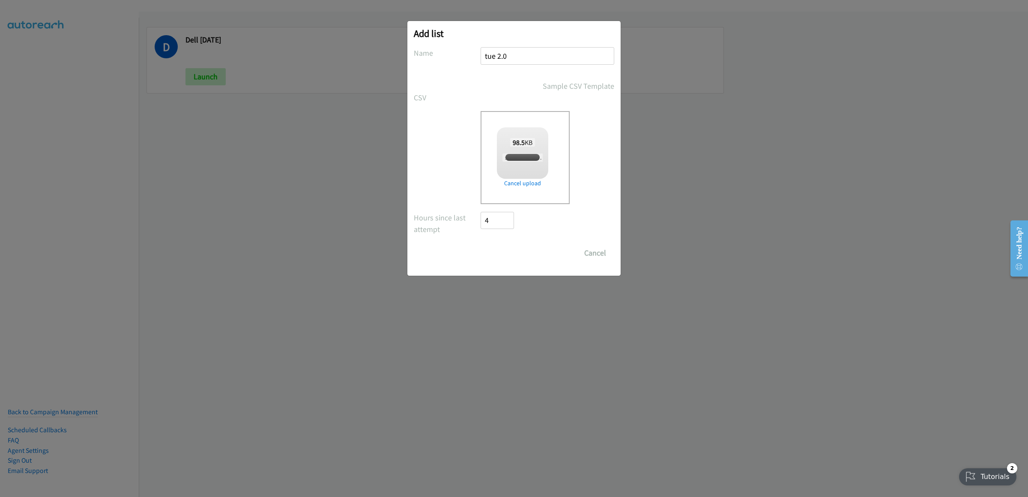
checkbox input "true"
click at [506, 252] on input "Save List" at bounding box center [503, 252] width 45 height 17
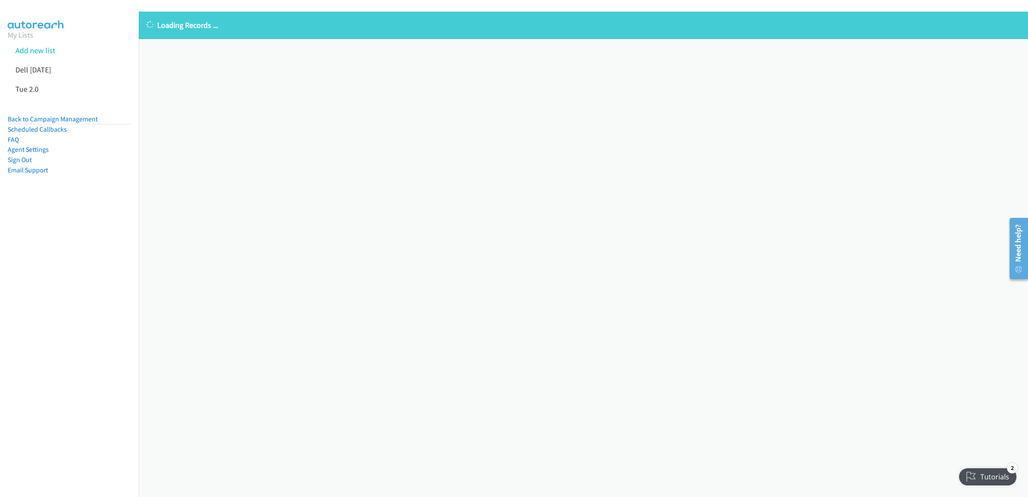
click at [436, 484] on div "Loading Records ... Sorry, something went wrong please try again." at bounding box center [584, 254] width 890 height 485
click at [24, 88] on link "Tue 2.0" at bounding box center [26, 89] width 23 height 10
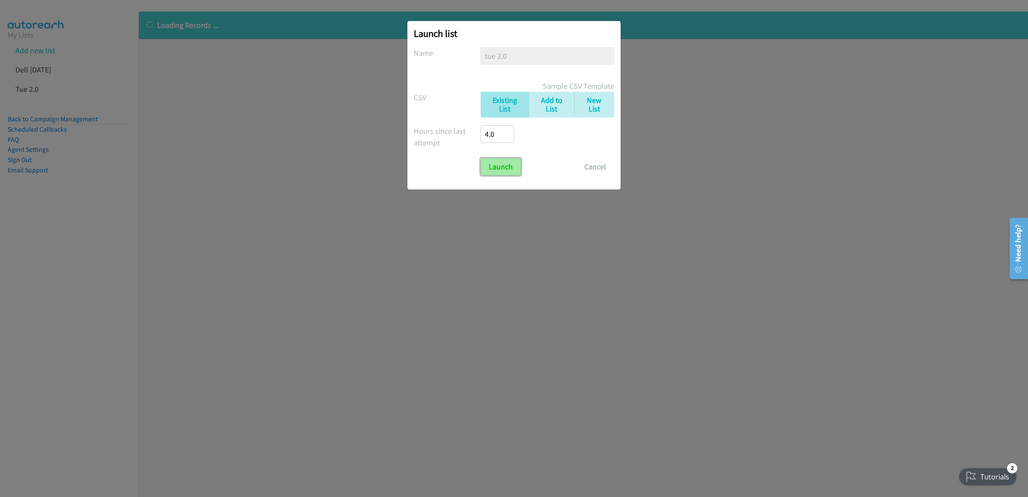
click at [503, 171] on input "Launch" at bounding box center [501, 166] width 40 height 17
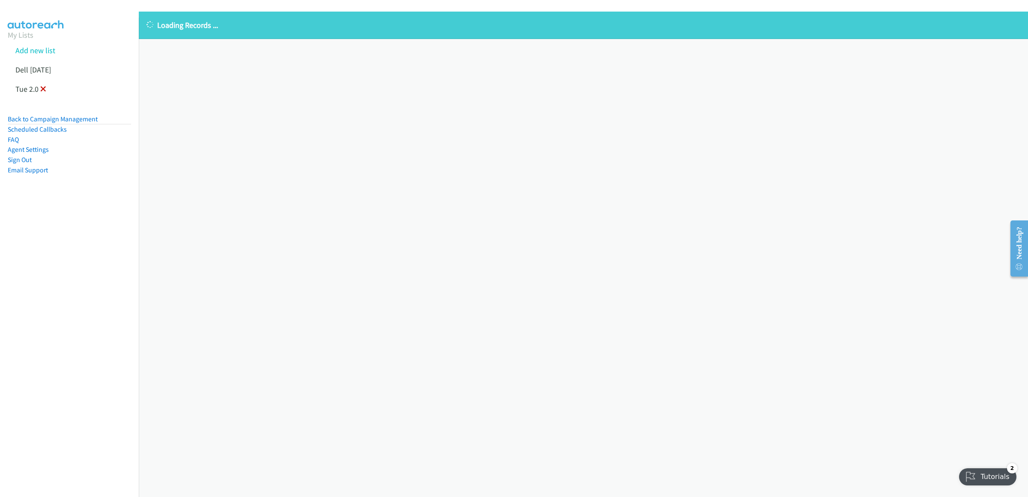
click at [42, 88] on icon at bounding box center [43, 90] width 6 height 6
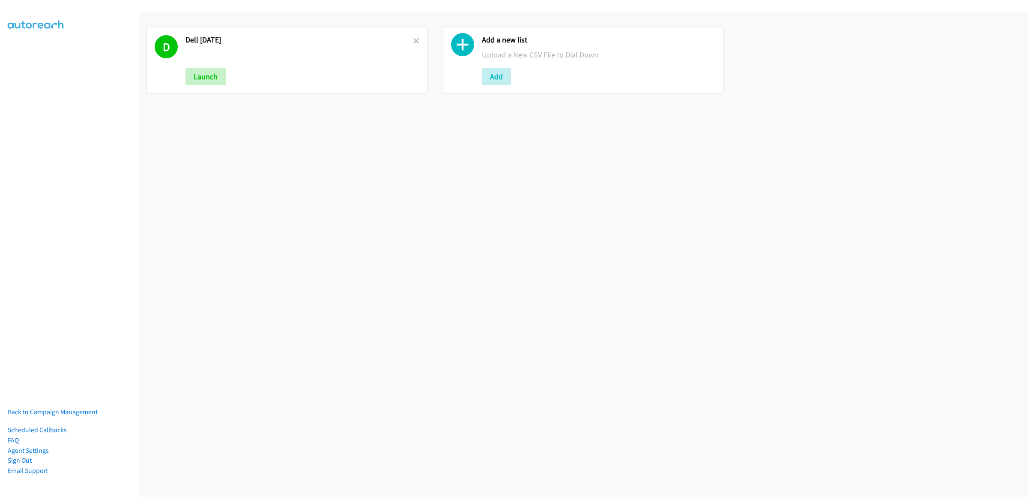
click at [579, 209] on div "D Dell [DATE] Launch Add a new list Upload a New CSV File to Dial Down Add" at bounding box center [584, 254] width 890 height 485
click at [498, 75] on button "Add" at bounding box center [496, 76] width 29 height 17
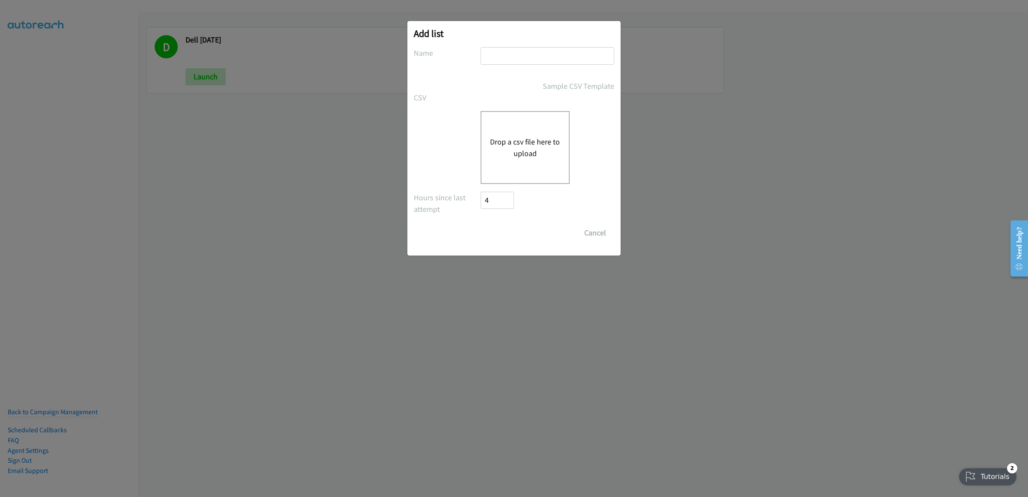
click at [507, 58] on input "text" at bounding box center [548, 56] width 134 height 18
type input "2.0 tue"
click at [535, 150] on button "Drop a csv file here to upload" at bounding box center [525, 147] width 70 height 23
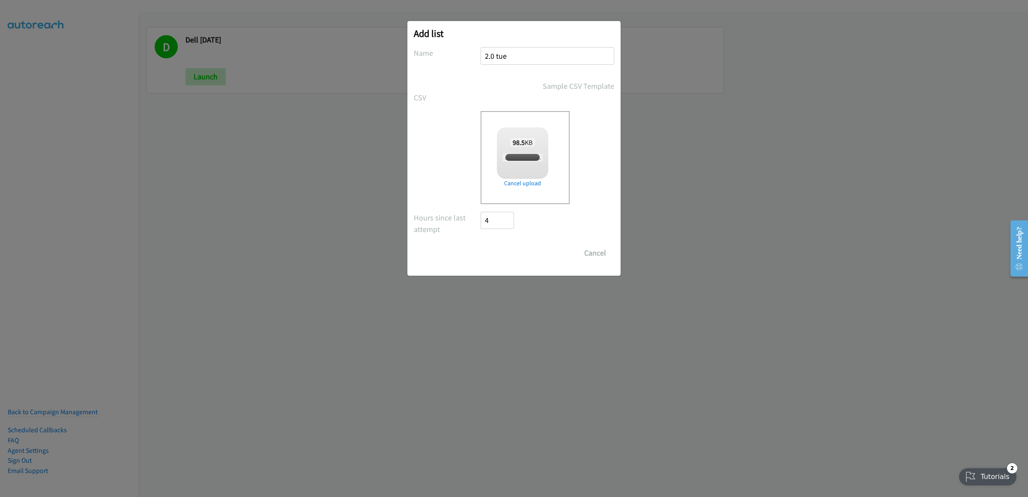
checkbox input "true"
click at [517, 254] on input "Save List" at bounding box center [503, 252] width 45 height 17
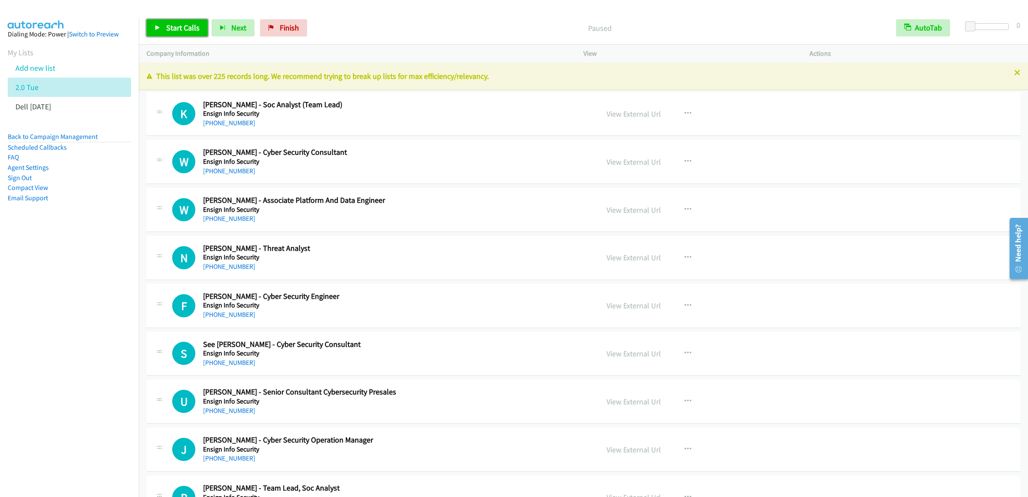
click at [177, 31] on span "Start Calls" at bounding box center [182, 28] width 33 height 10
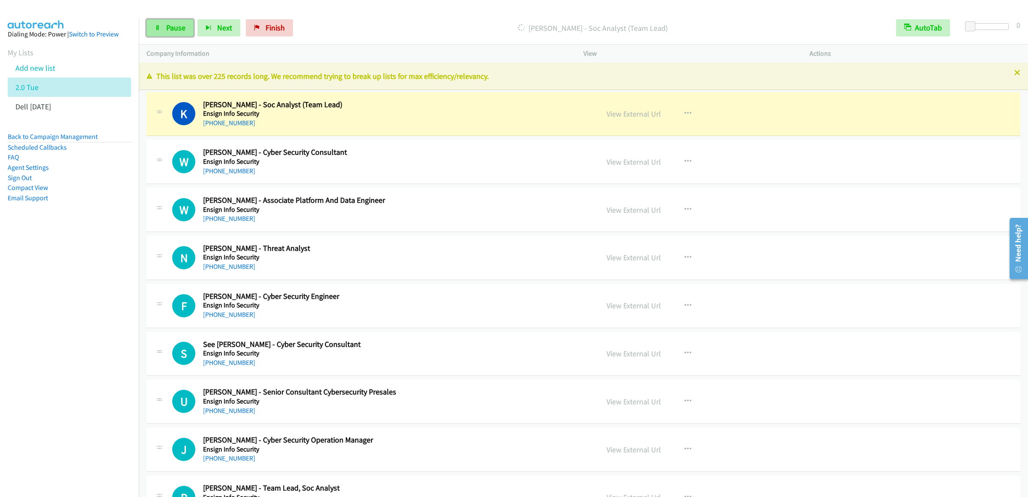
click at [170, 33] on link "Pause" at bounding box center [170, 27] width 47 height 17
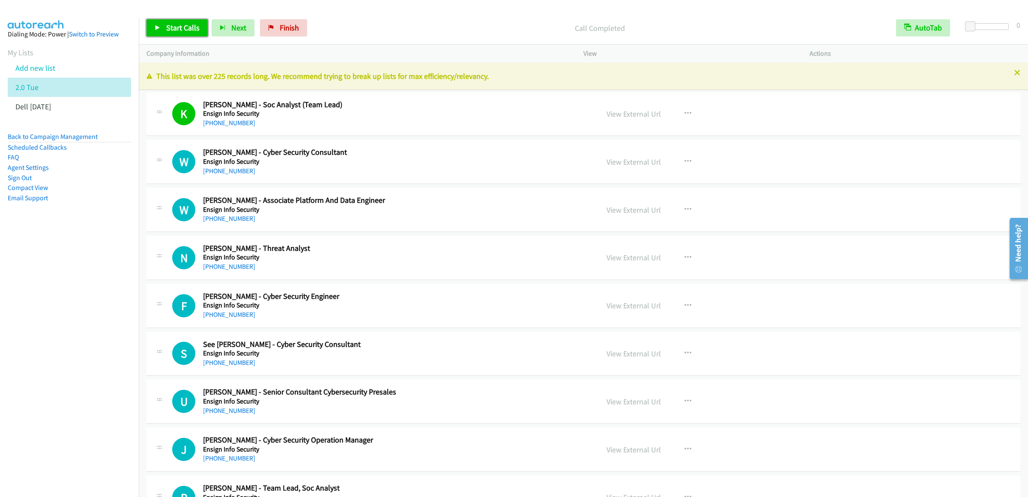
click at [183, 27] on span "Start Calls" at bounding box center [182, 28] width 33 height 10
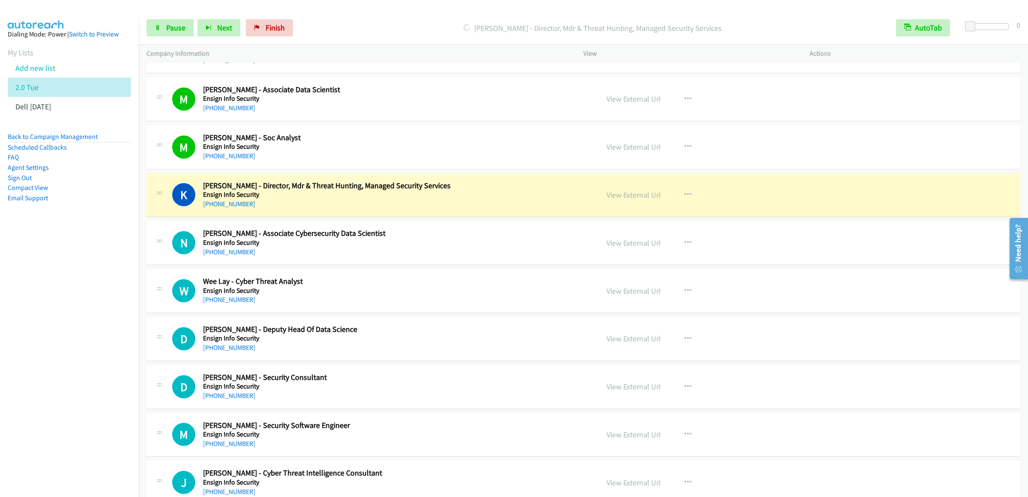
scroll to position [771, 0]
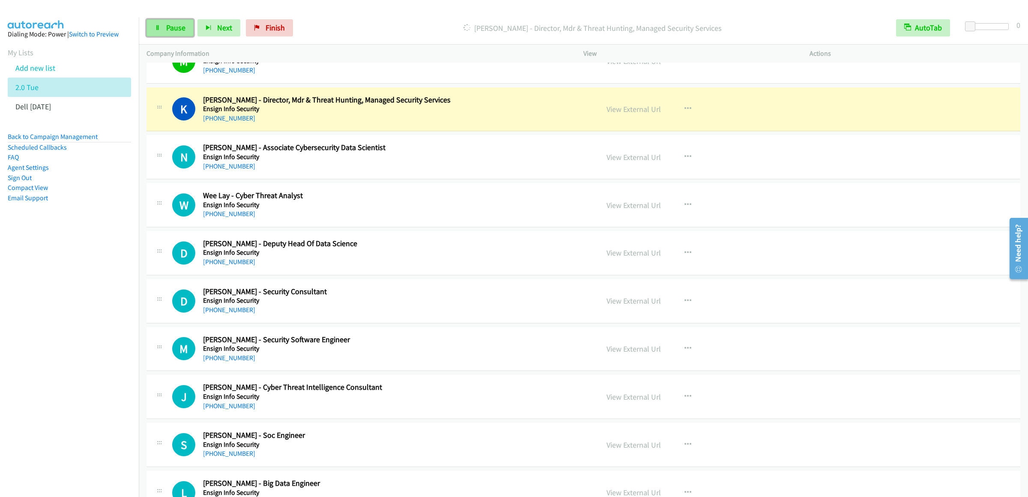
click at [160, 26] on icon at bounding box center [158, 28] width 6 height 6
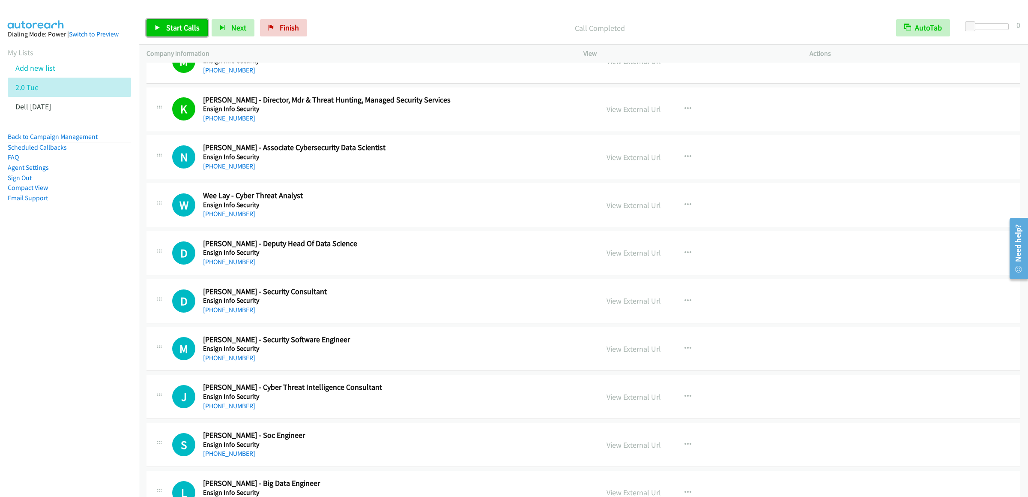
click at [171, 31] on span "Start Calls" at bounding box center [182, 28] width 33 height 10
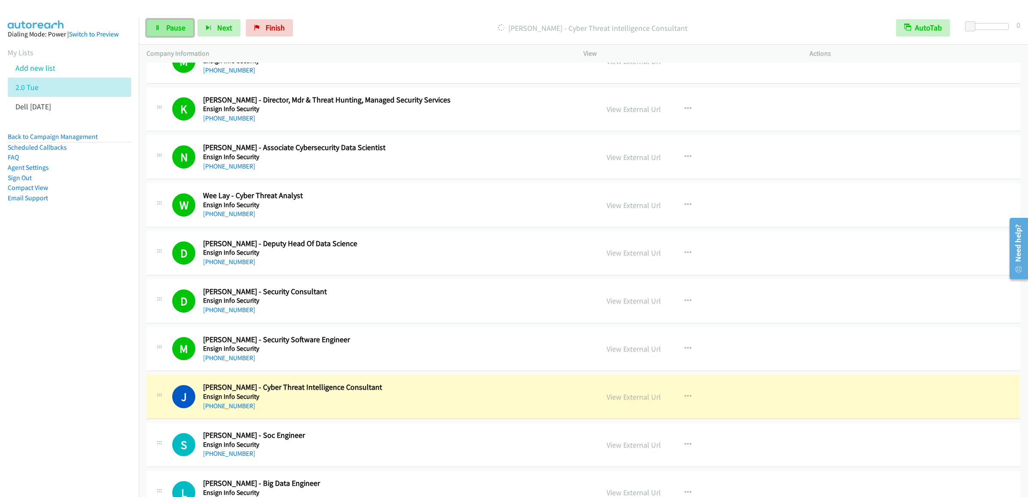
click at [160, 28] on icon at bounding box center [158, 28] width 6 height 6
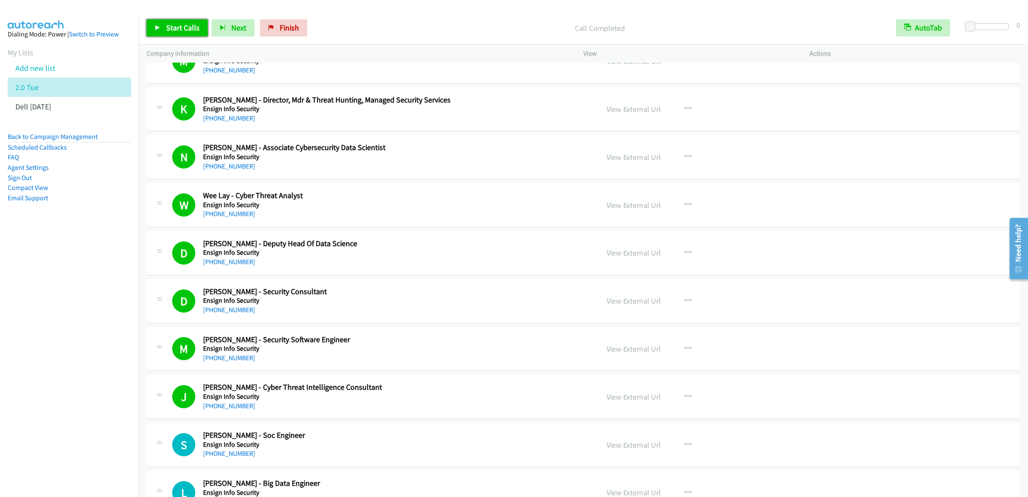
drag, startPoint x: 162, startPoint y: 35, endPoint x: 152, endPoint y: 35, distance: 10.3
click at [162, 35] on link "Start Calls" at bounding box center [177, 27] width 61 height 17
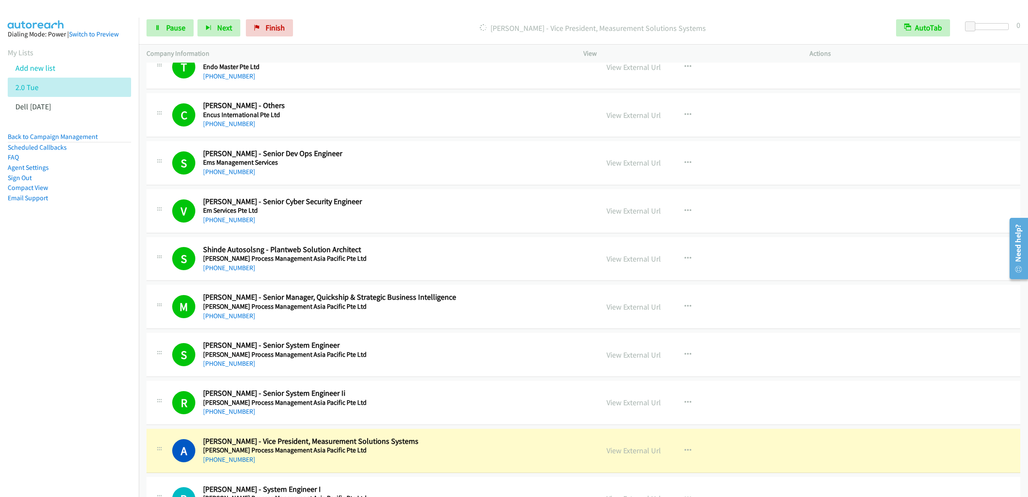
scroll to position [1885, 0]
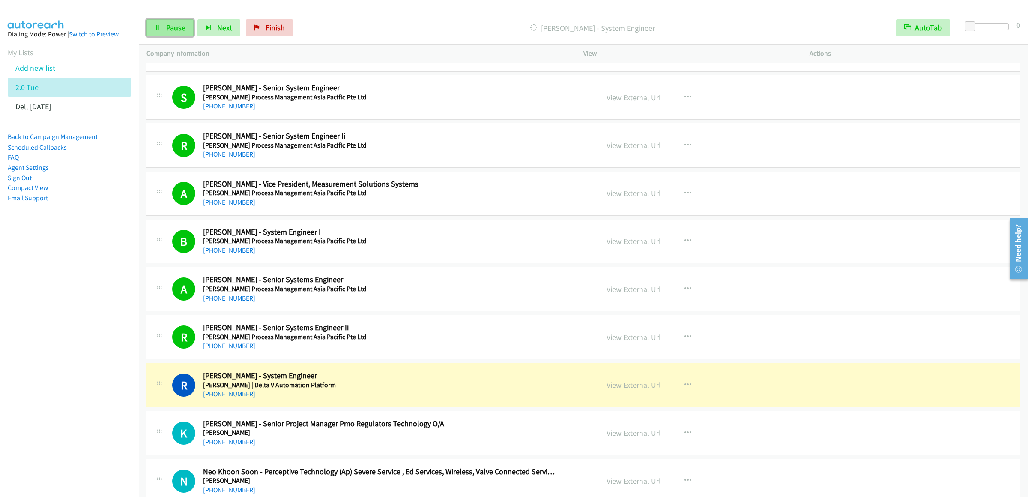
click at [160, 30] on icon at bounding box center [158, 28] width 6 height 6
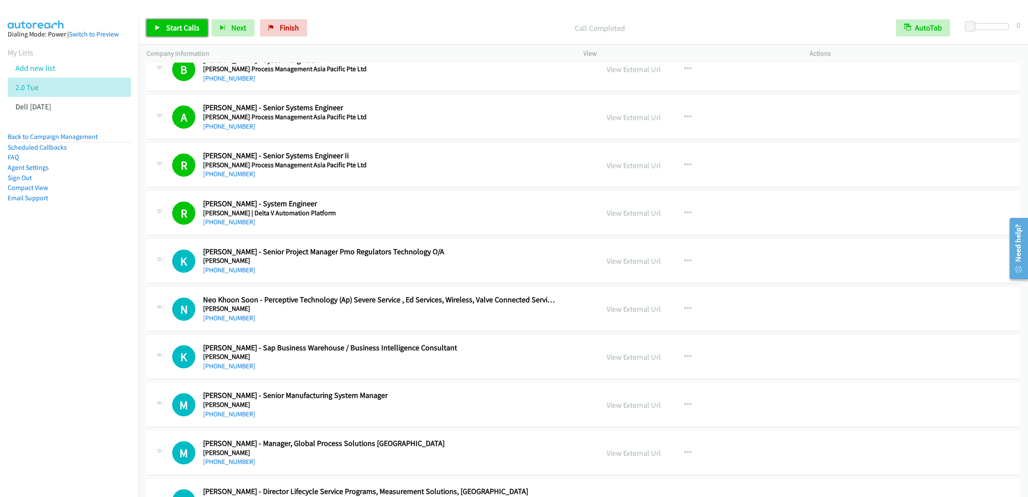
click at [168, 25] on span "Start Calls" at bounding box center [182, 28] width 33 height 10
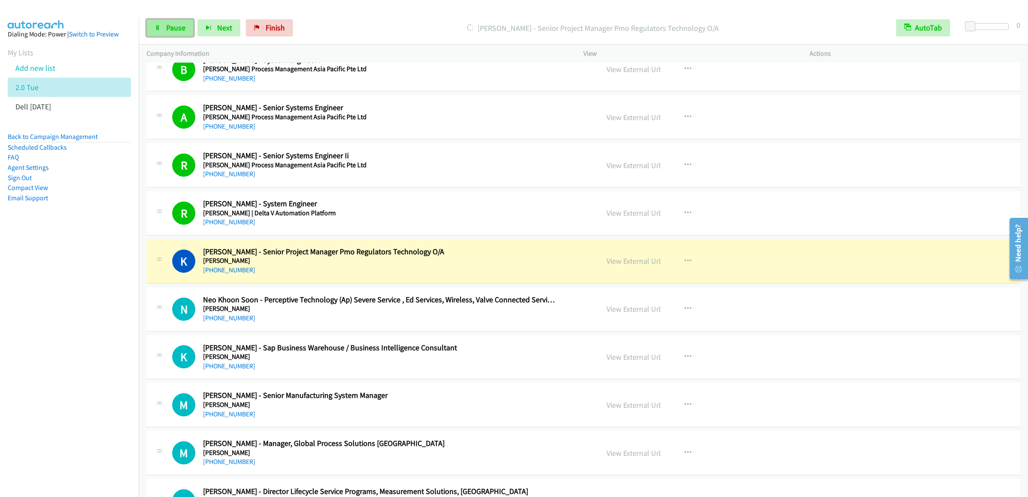
click at [164, 21] on link "Pause" at bounding box center [170, 27] width 47 height 17
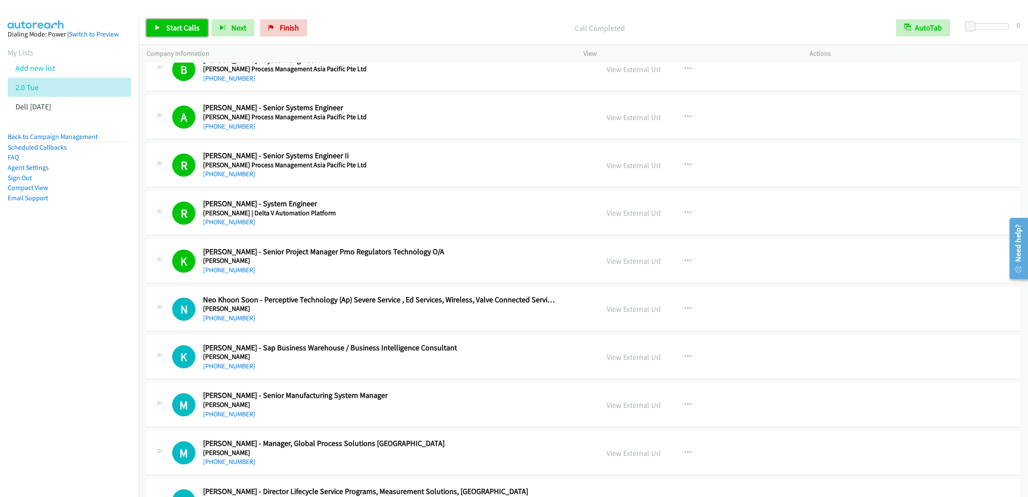
click at [171, 28] on span "Start Calls" at bounding box center [182, 28] width 33 height 10
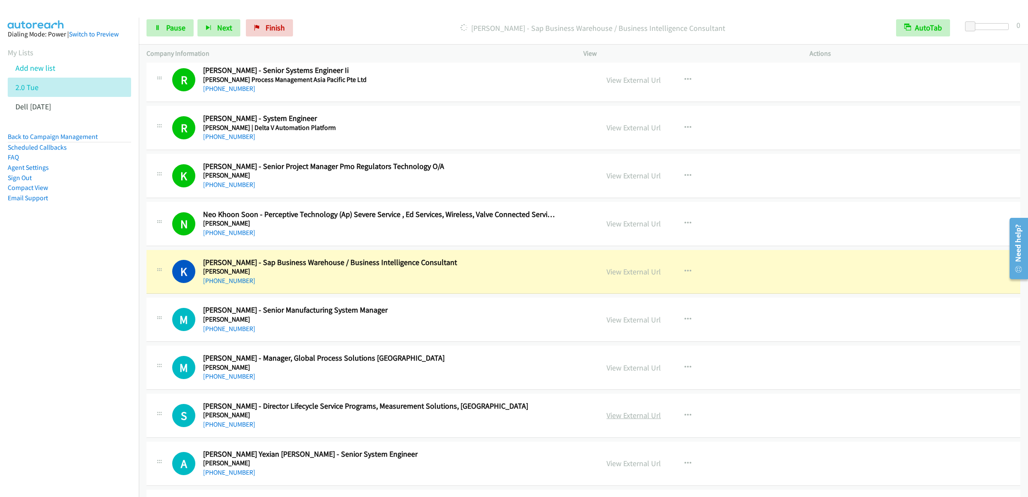
scroll to position [2228, 0]
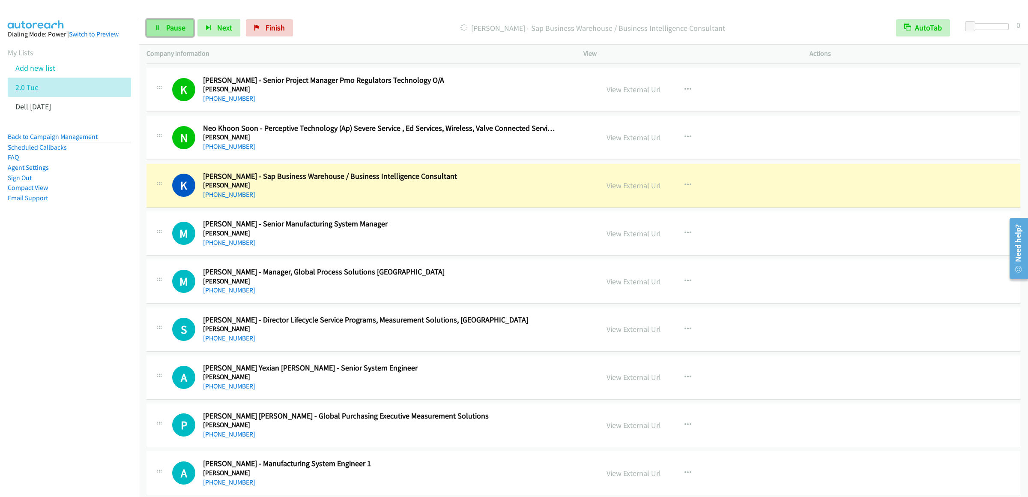
drag, startPoint x: 174, startPoint y: 26, endPoint x: 190, endPoint y: 32, distance: 17.4
click at [174, 26] on span "Pause" at bounding box center [175, 28] width 19 height 10
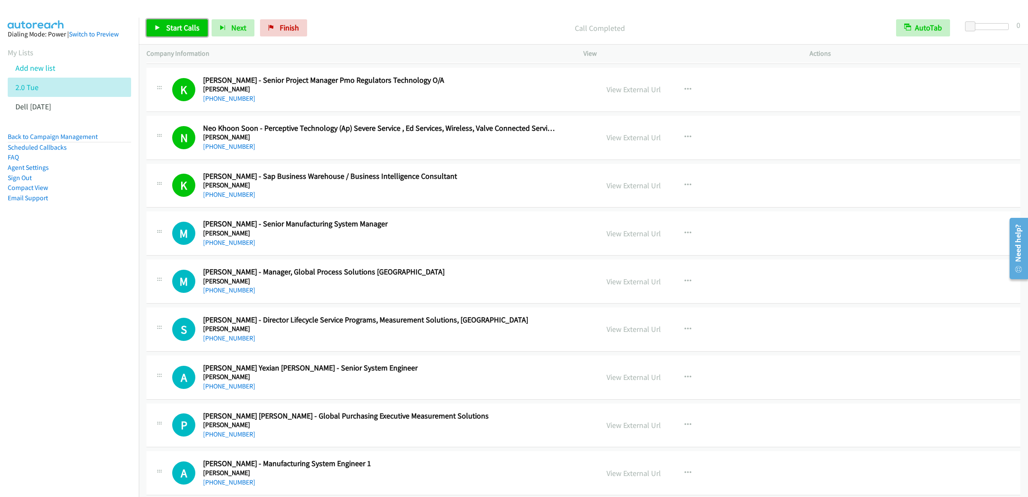
click at [161, 31] on link "Start Calls" at bounding box center [177, 27] width 61 height 17
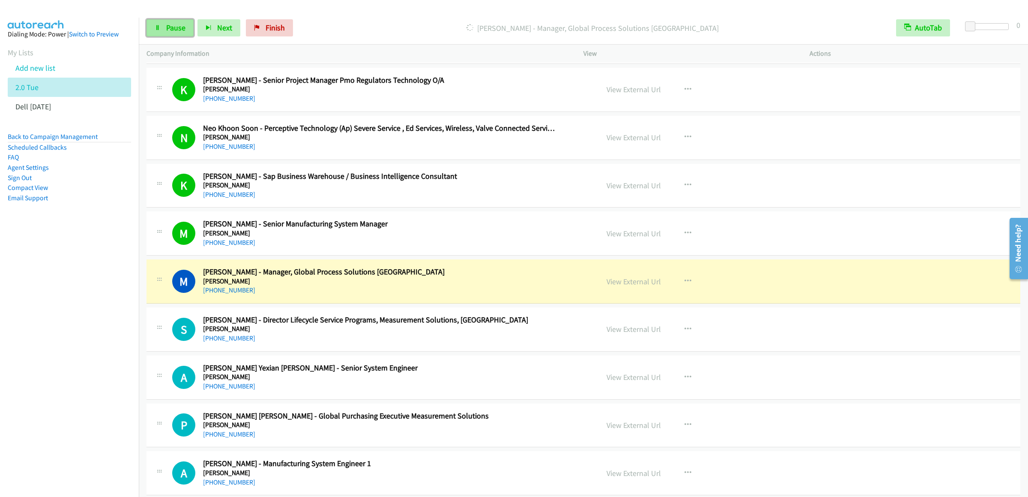
click at [168, 30] on span "Pause" at bounding box center [175, 28] width 19 height 10
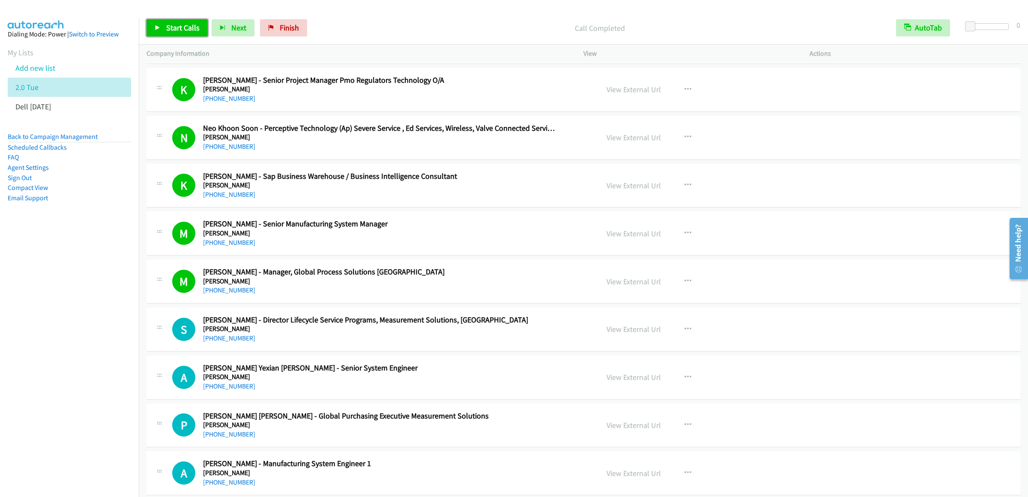
click at [181, 27] on span "Start Calls" at bounding box center [182, 28] width 33 height 10
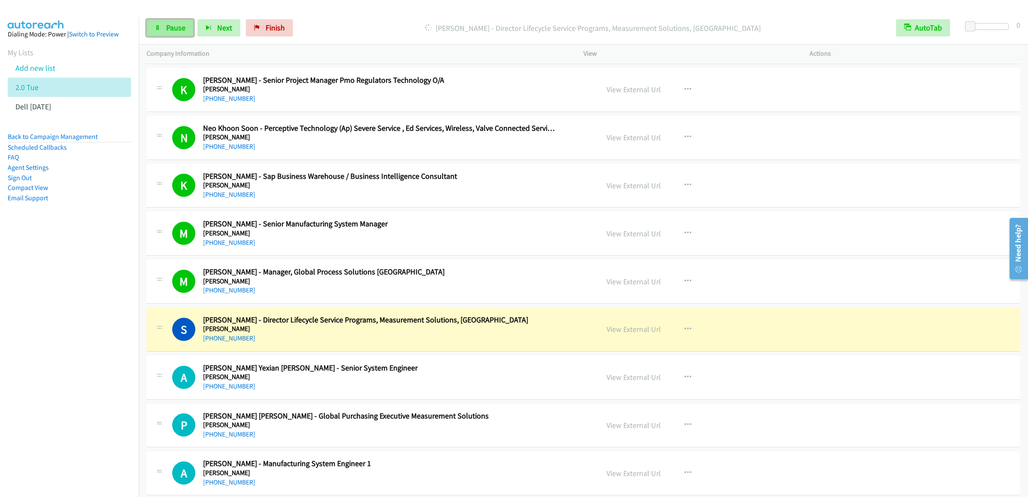
click at [168, 31] on span "Pause" at bounding box center [175, 28] width 19 height 10
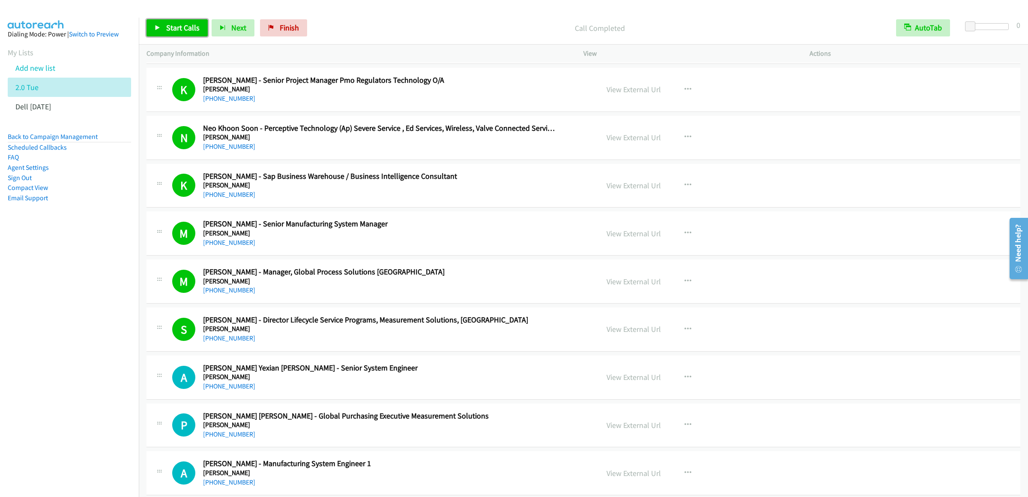
click at [165, 34] on link "Start Calls" at bounding box center [177, 27] width 61 height 17
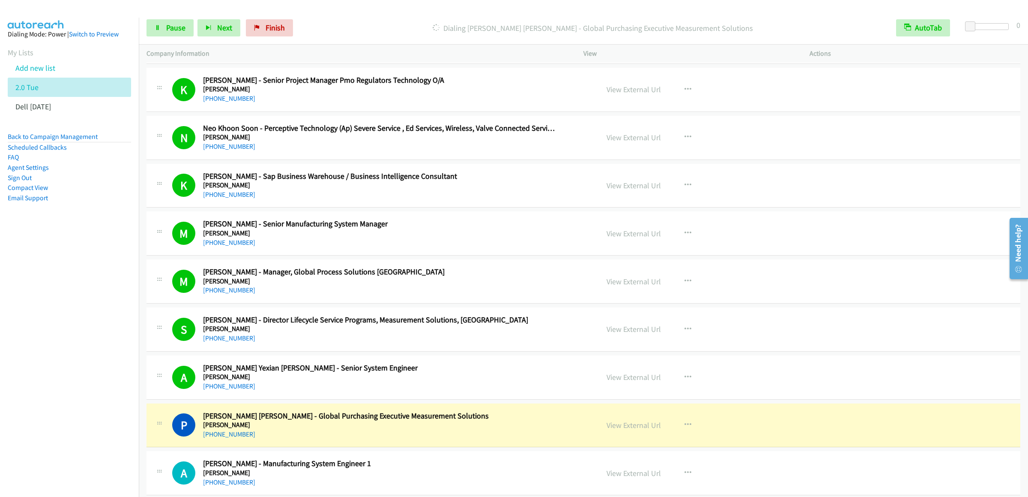
click at [181, 15] on div "Start Calls Pause Next Finish Dialing [PERSON_NAME] [PERSON_NAME] - Global Purc…" at bounding box center [584, 28] width 890 height 33
click at [178, 23] on span "Pause" at bounding box center [175, 28] width 19 height 10
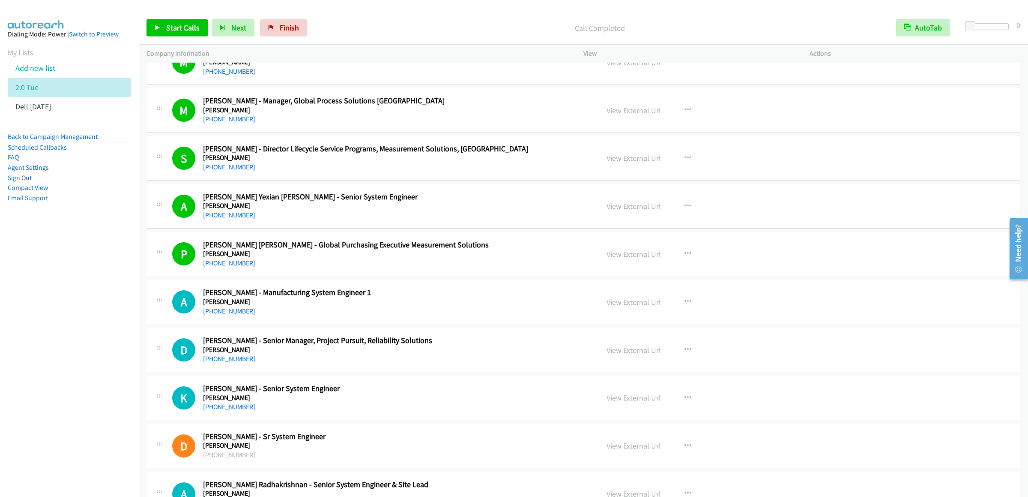
scroll to position [2485, 0]
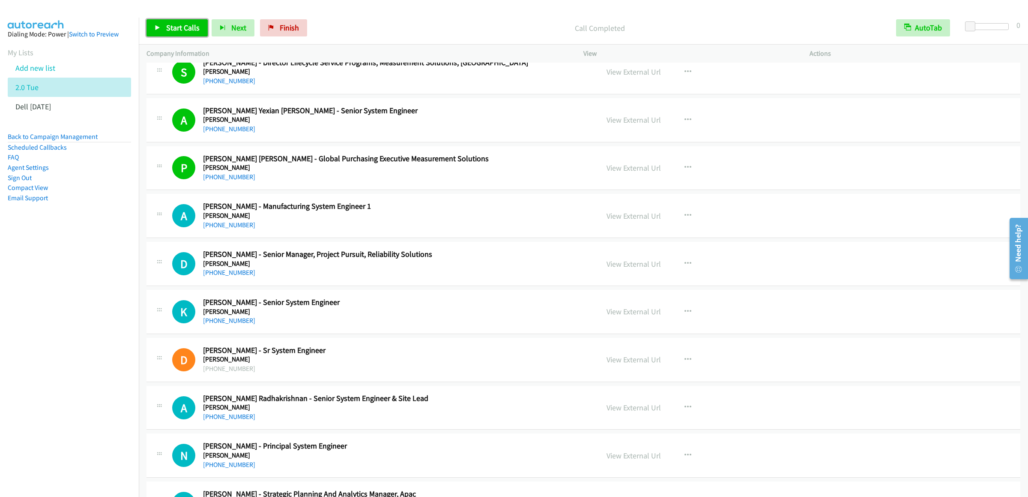
click at [162, 30] on link "Start Calls" at bounding box center [177, 27] width 61 height 17
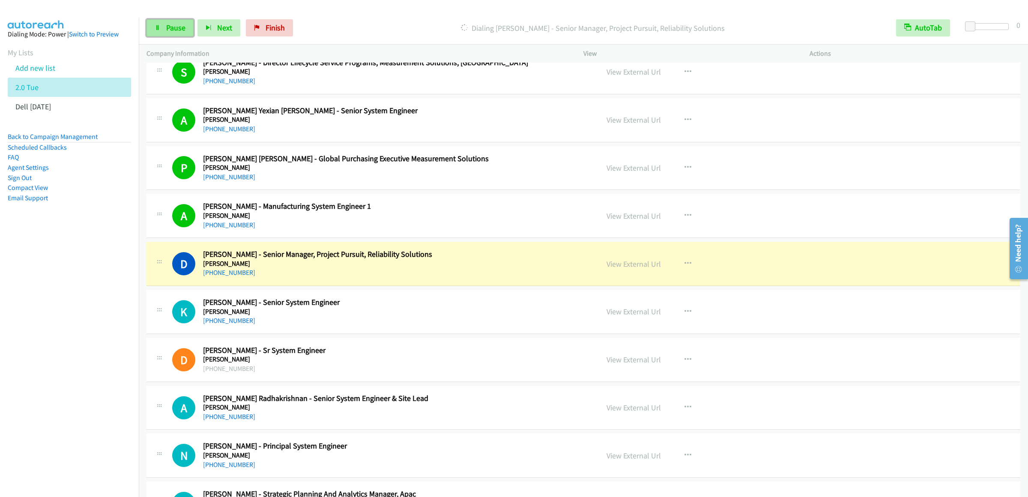
click at [170, 30] on span "Pause" at bounding box center [175, 28] width 19 height 10
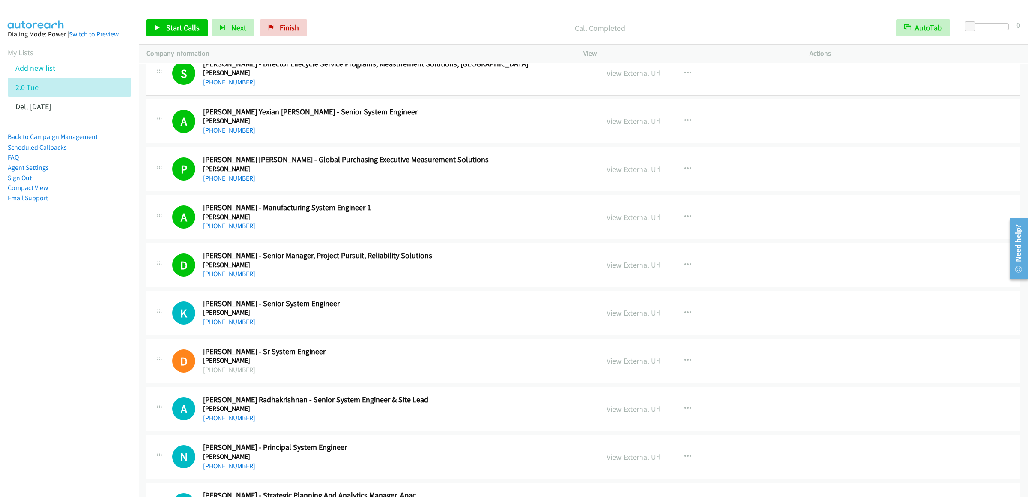
click at [183, 38] on div "Start Calls Pause Next Finish Call Completed AutoTab AutoTab 0" at bounding box center [584, 28] width 890 height 33
click at [182, 30] on span "Start Calls" at bounding box center [182, 28] width 33 height 10
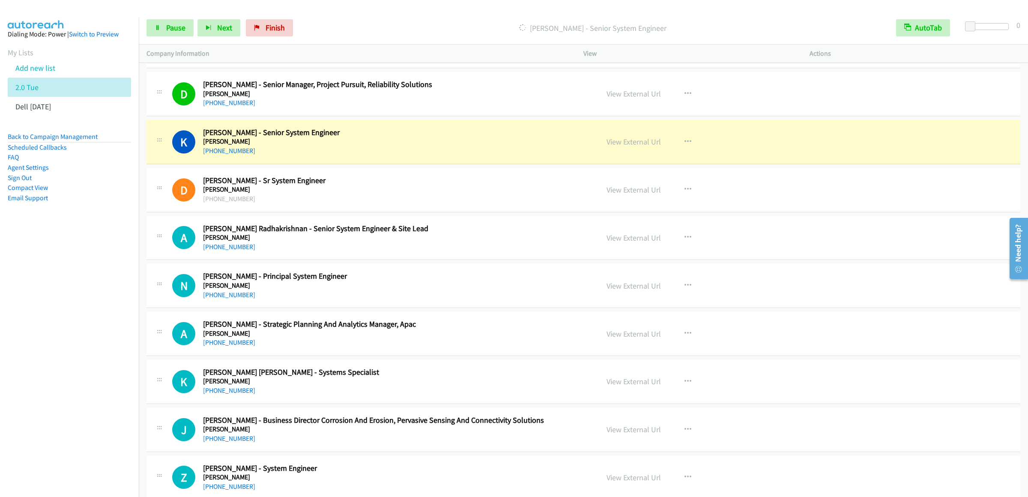
scroll to position [2742, 0]
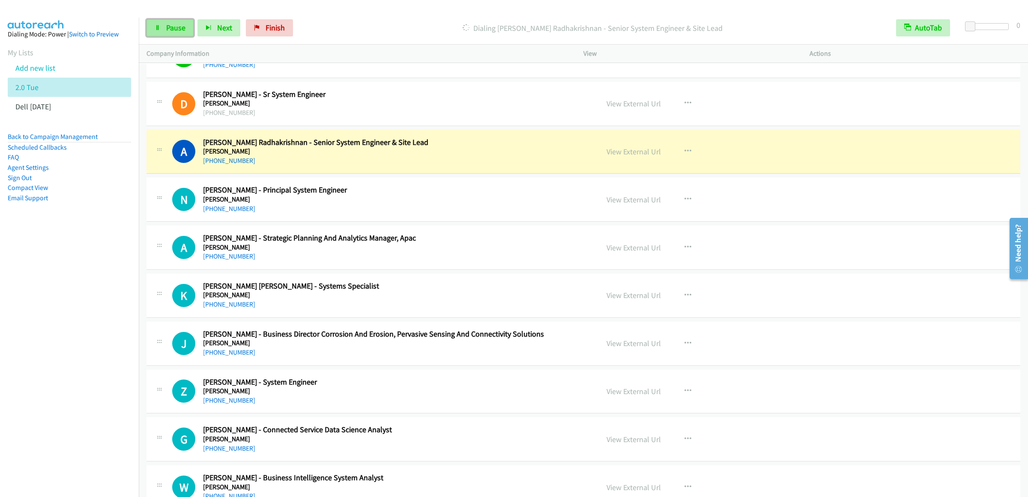
click at [177, 26] on span "Pause" at bounding box center [175, 28] width 19 height 10
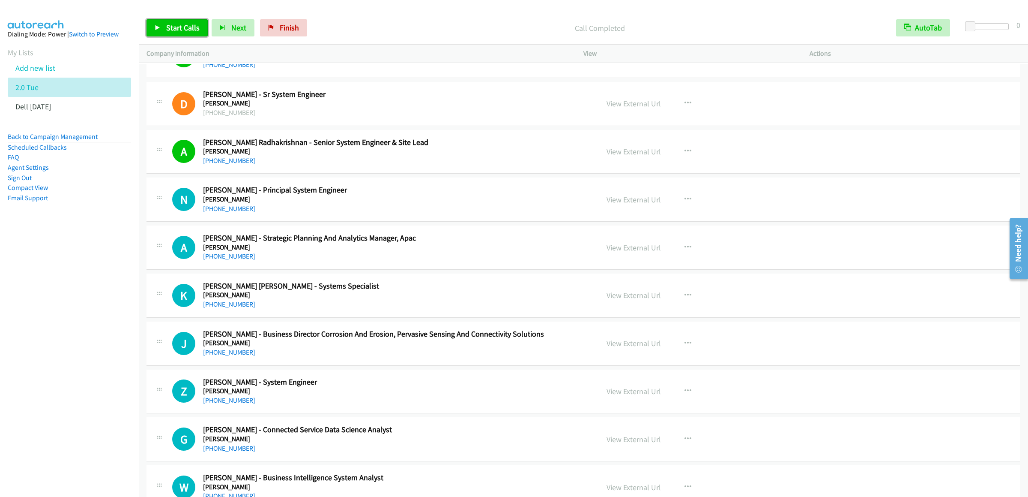
click at [171, 27] on span "Start Calls" at bounding box center [182, 28] width 33 height 10
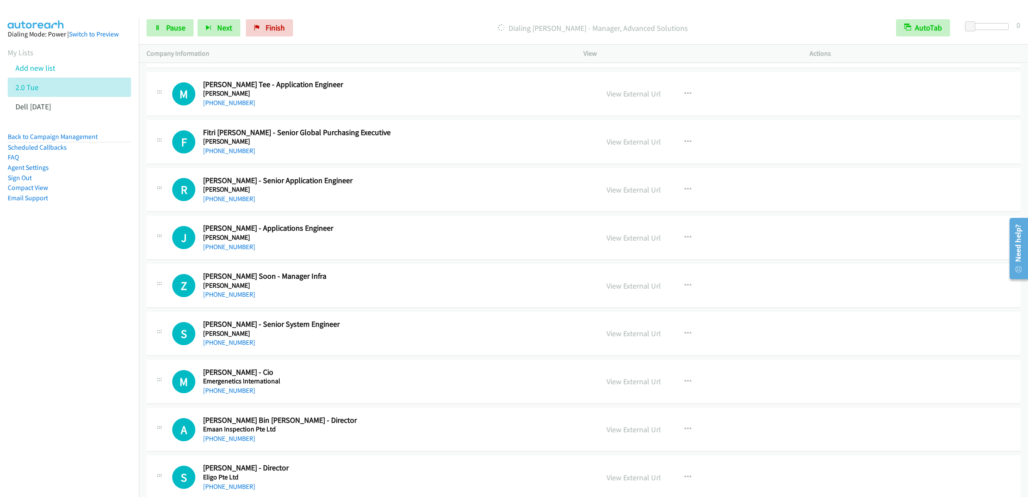
scroll to position [3539, 0]
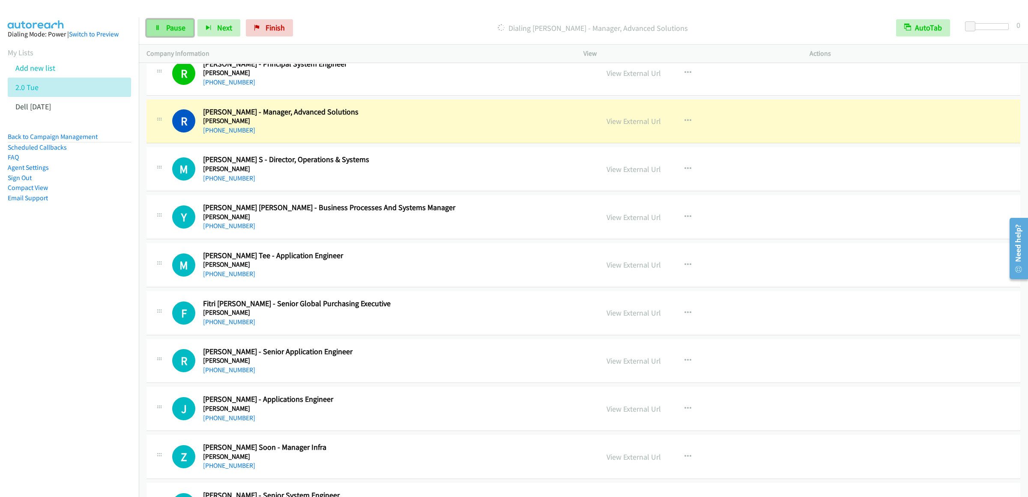
click at [173, 35] on link "Pause" at bounding box center [170, 27] width 47 height 17
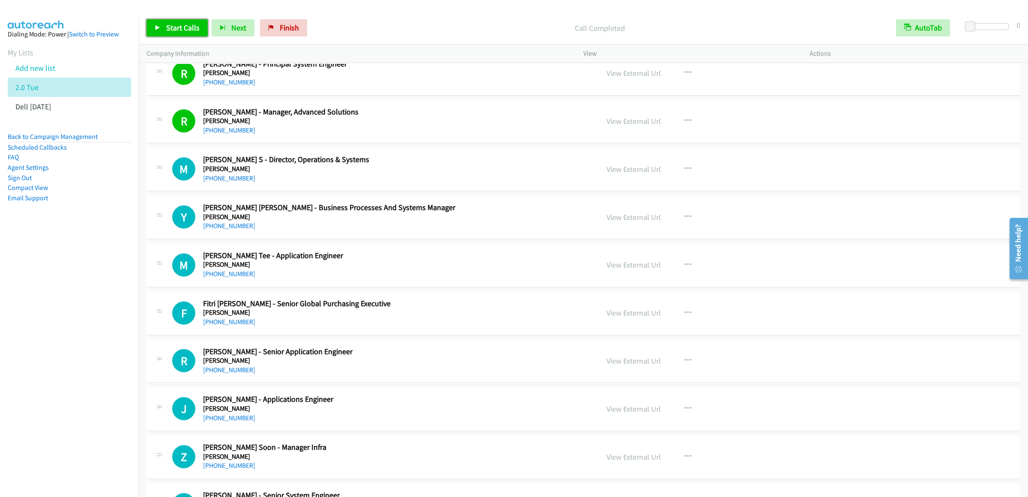
click at [189, 31] on span "Start Calls" at bounding box center [182, 28] width 33 height 10
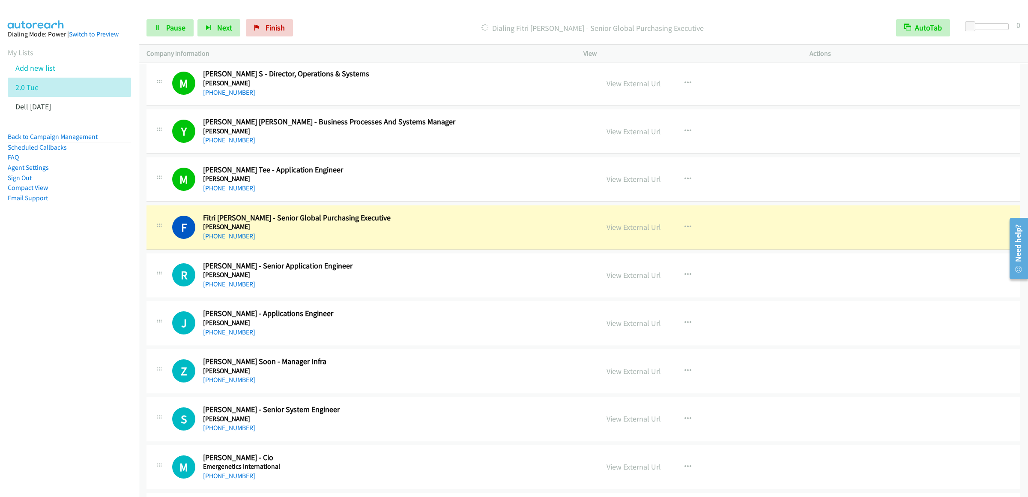
scroll to position [3797, 0]
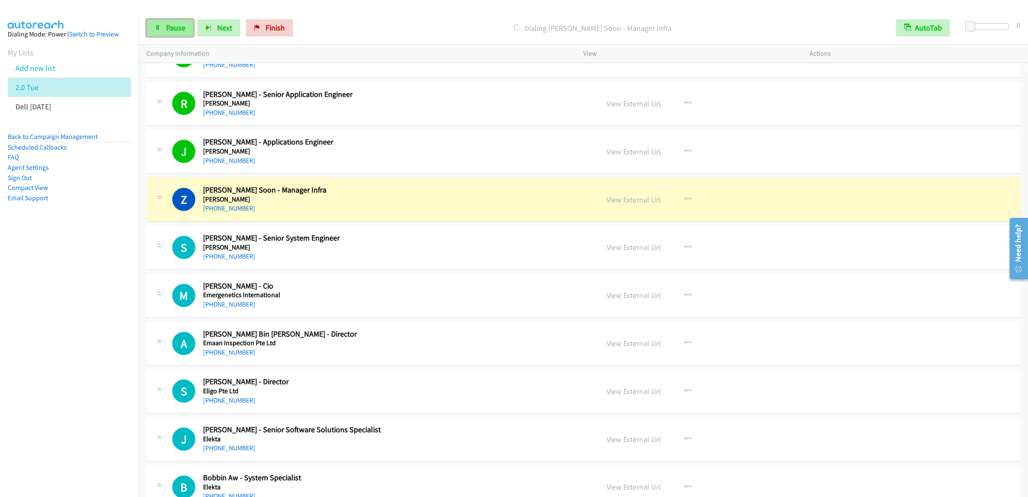
click at [172, 24] on span "Pause" at bounding box center [175, 28] width 19 height 10
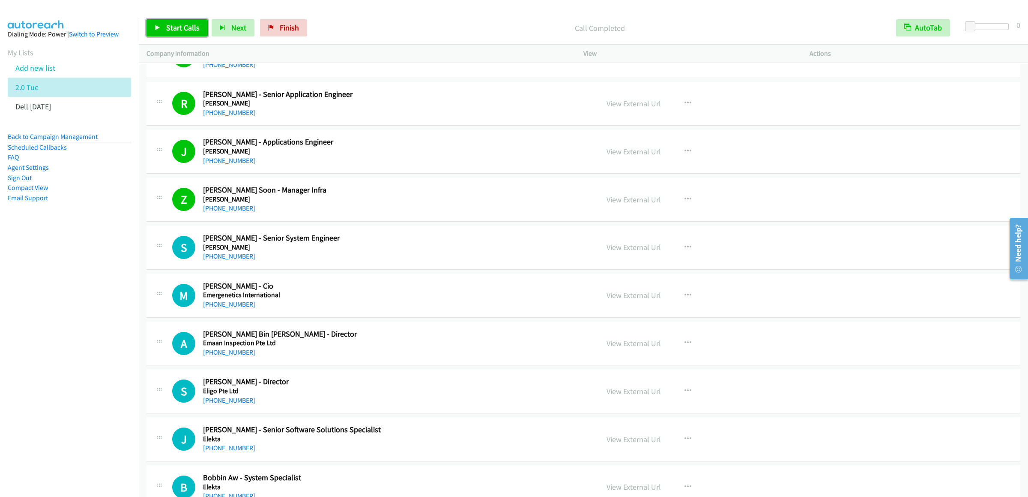
click at [175, 33] on link "Start Calls" at bounding box center [177, 27] width 61 height 17
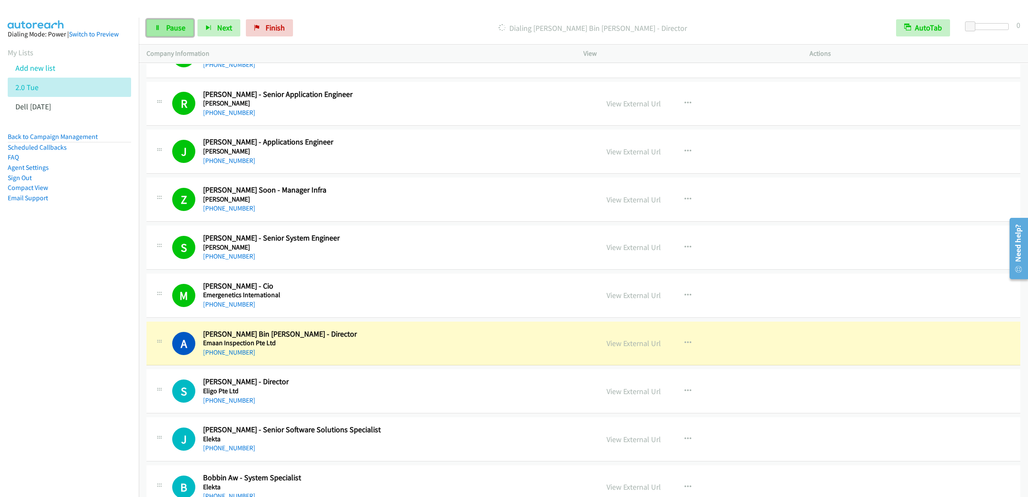
click at [168, 27] on span "Pause" at bounding box center [175, 28] width 19 height 10
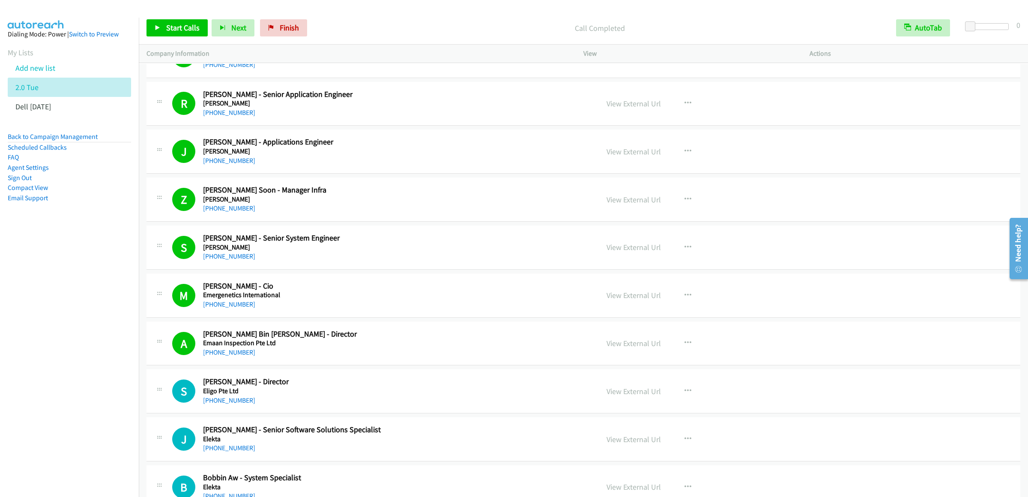
scroll to position [3968, 0]
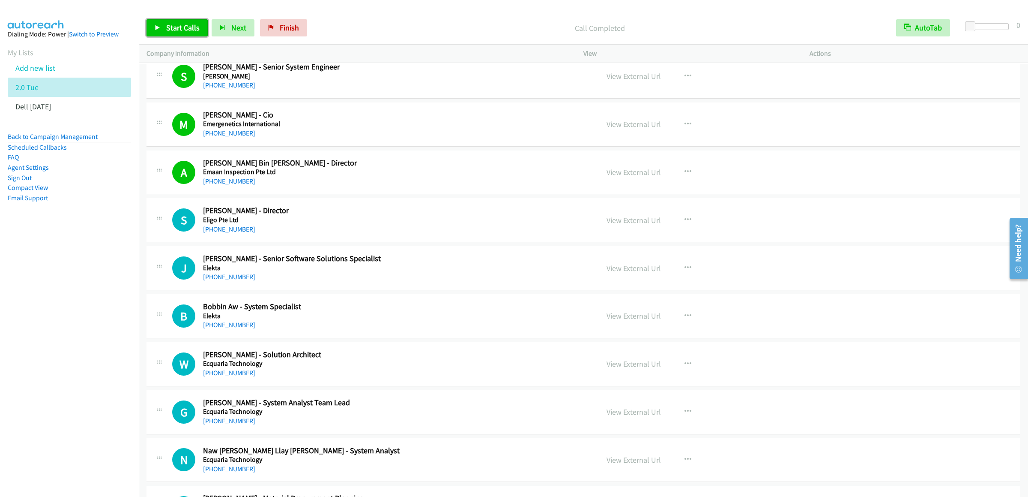
click at [157, 30] on icon at bounding box center [158, 28] width 6 height 6
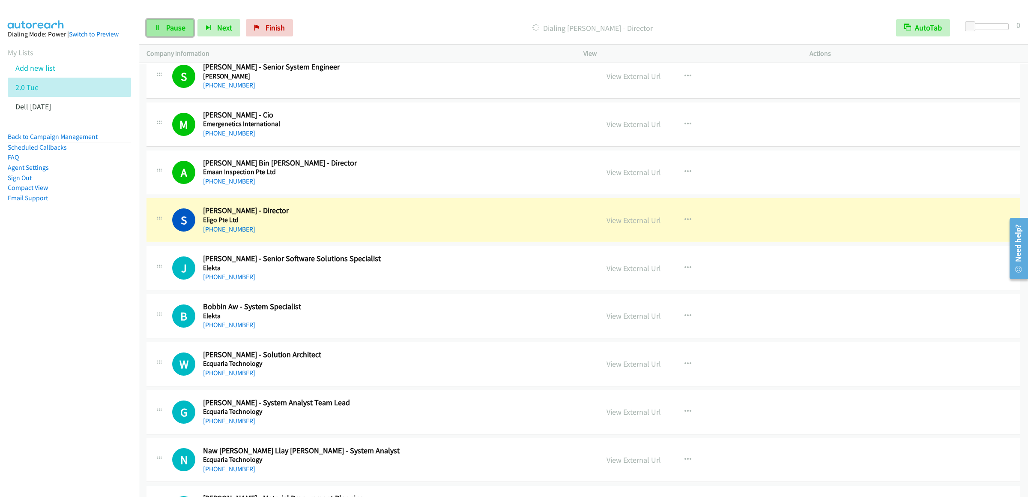
click at [170, 27] on span "Pause" at bounding box center [175, 28] width 19 height 10
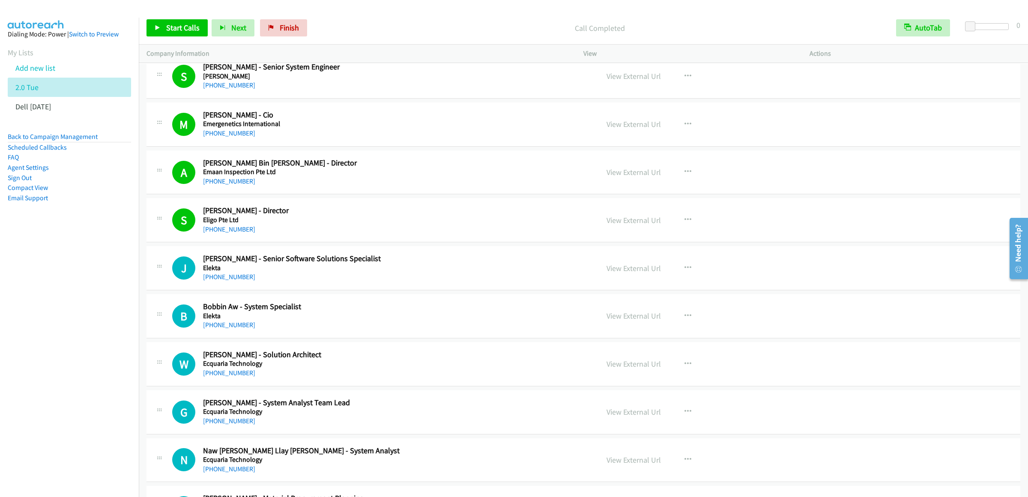
scroll to position [4139, 0]
